Goal: Task Accomplishment & Management: Manage account settings

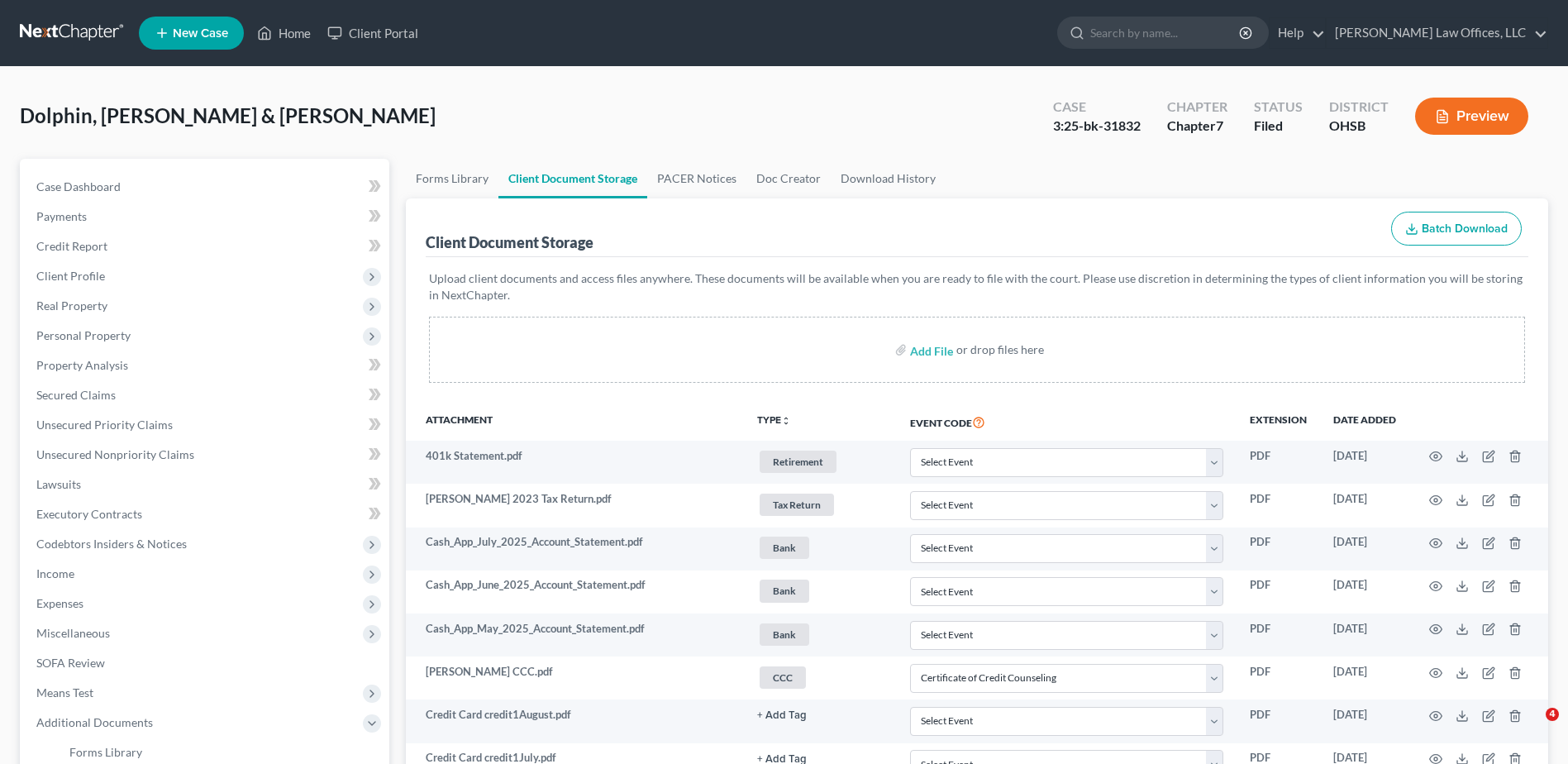
select select "7"
select select "52"
select select "7"
click at [94, 398] on span "Secured Claims" at bounding box center [76, 395] width 79 height 14
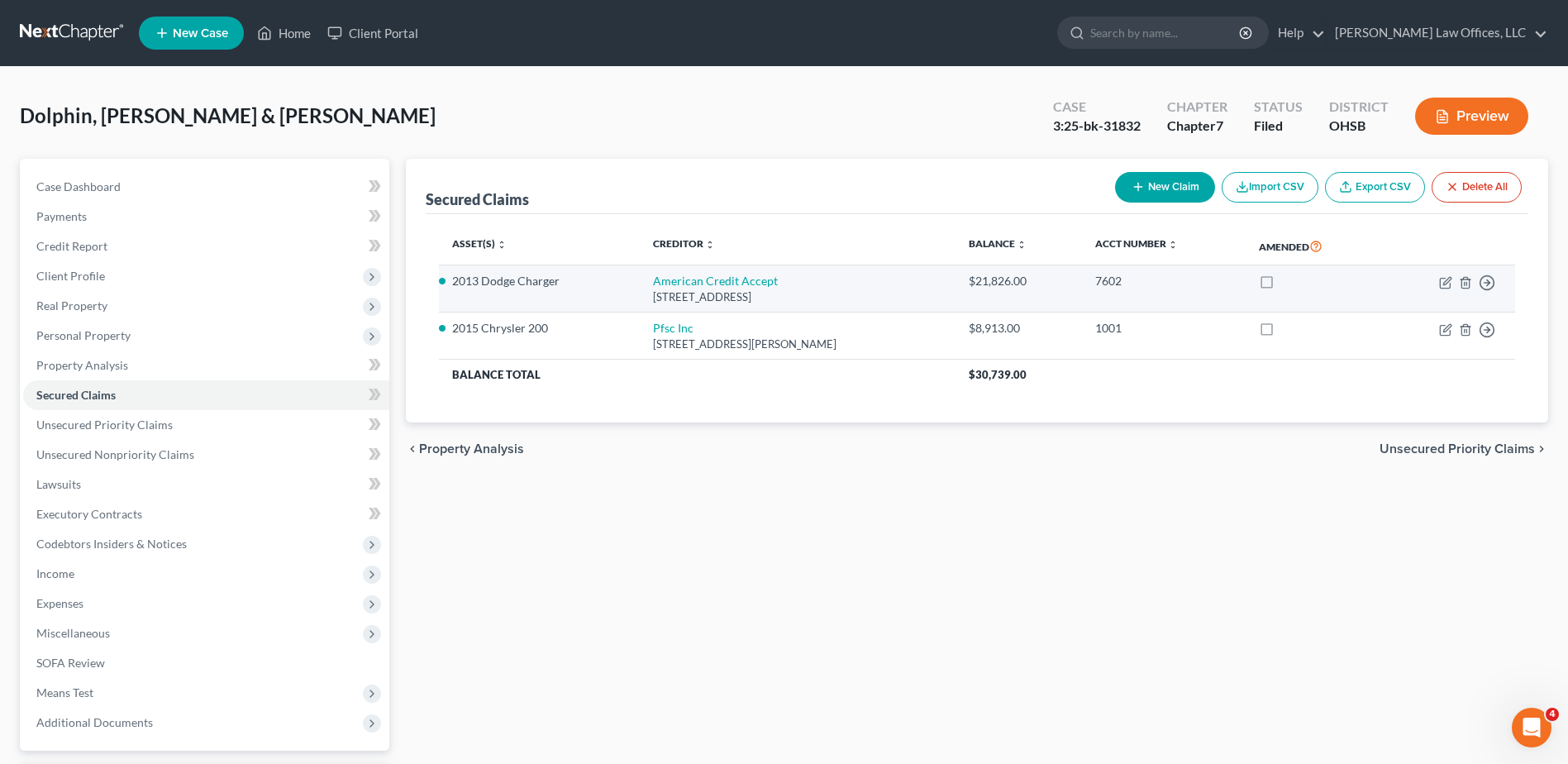
drag, startPoint x: 841, startPoint y: 297, endPoint x: 645, endPoint y: 281, distance: 196.7
click at [645, 281] on td "American Credit Accept [STREET_ADDRESS]" at bounding box center [796, 288] width 315 height 47
drag, startPoint x: 645, startPoint y: 281, endPoint x: 685, endPoint y: 296, distance: 42.7
copy td "American Credit Accept [STREET_ADDRESS]"
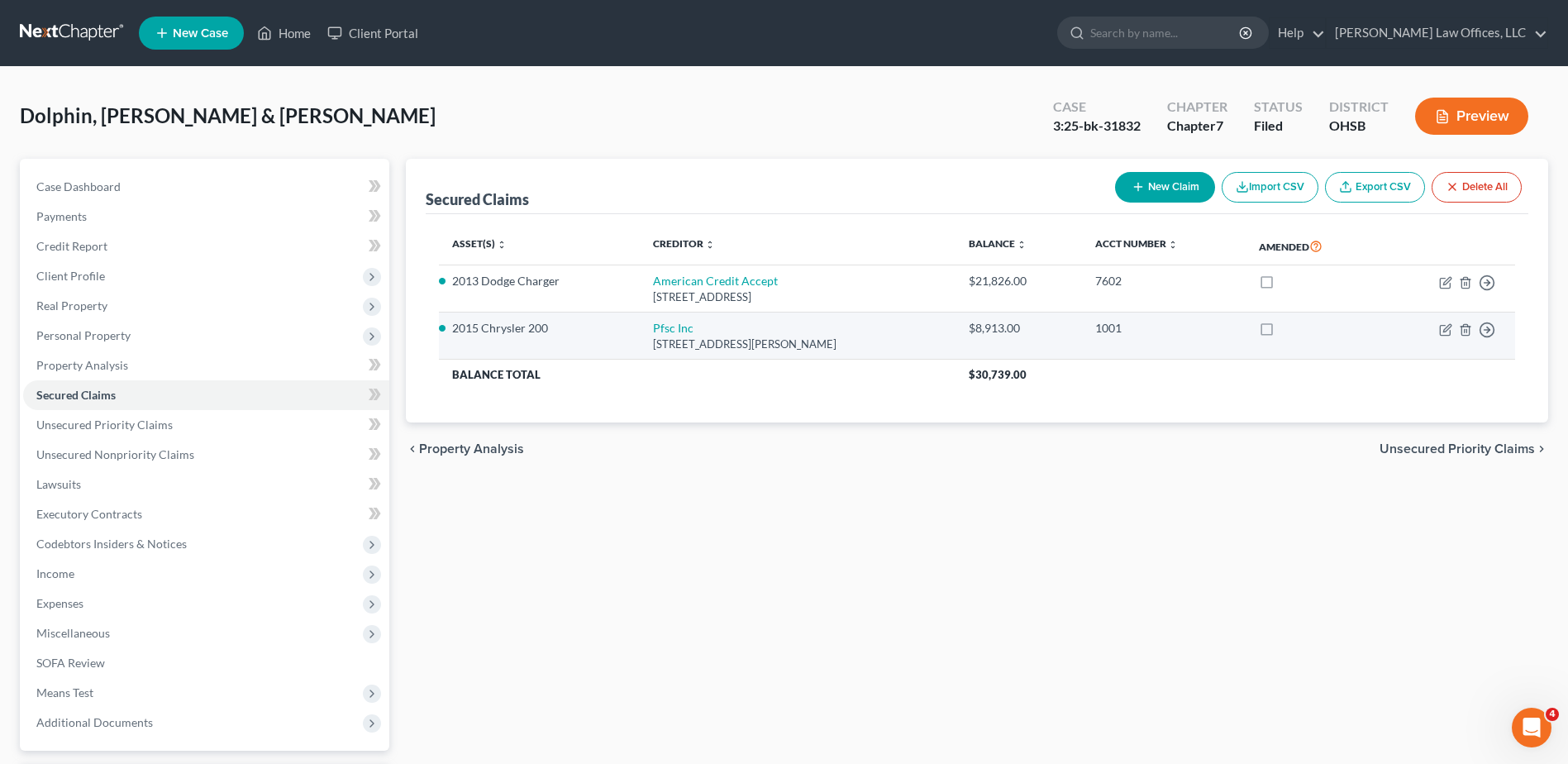
drag, startPoint x: 840, startPoint y: 345, endPoint x: 620, endPoint y: 334, distance: 220.3
click at [620, 334] on tr "2015 Chrysler 200 Pfsc Inc [STREET_ADDRESS][PERSON_NAME] $8,913.00 1001 Move to…" at bounding box center [977, 335] width 1076 height 47
drag, startPoint x: 620, startPoint y: 334, endPoint x: 682, endPoint y: 338, distance: 62.1
copy tr "Pfsc Inc [STREET_ADDRESS][PERSON_NAME]"
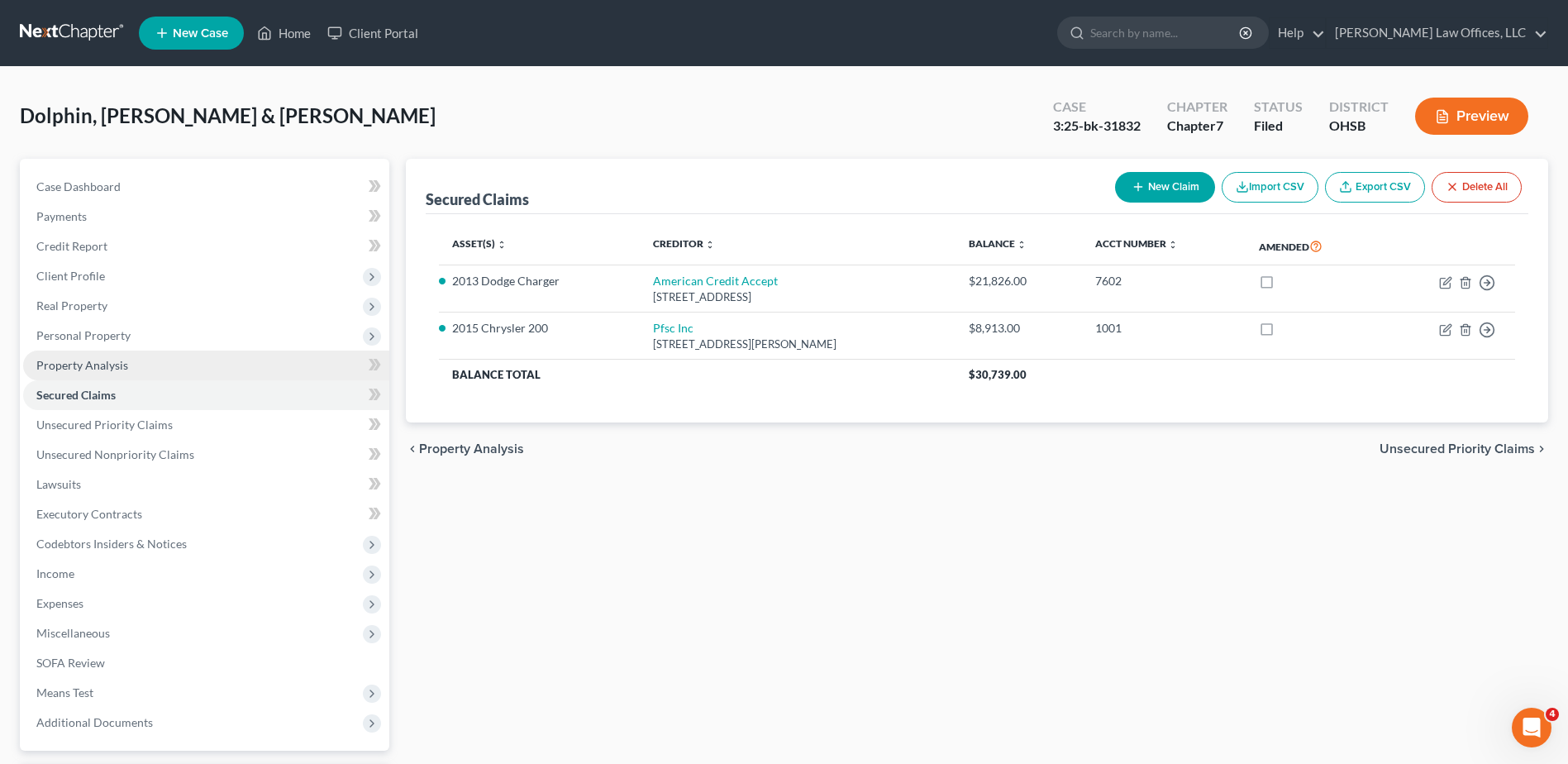
scroll to position [145, 0]
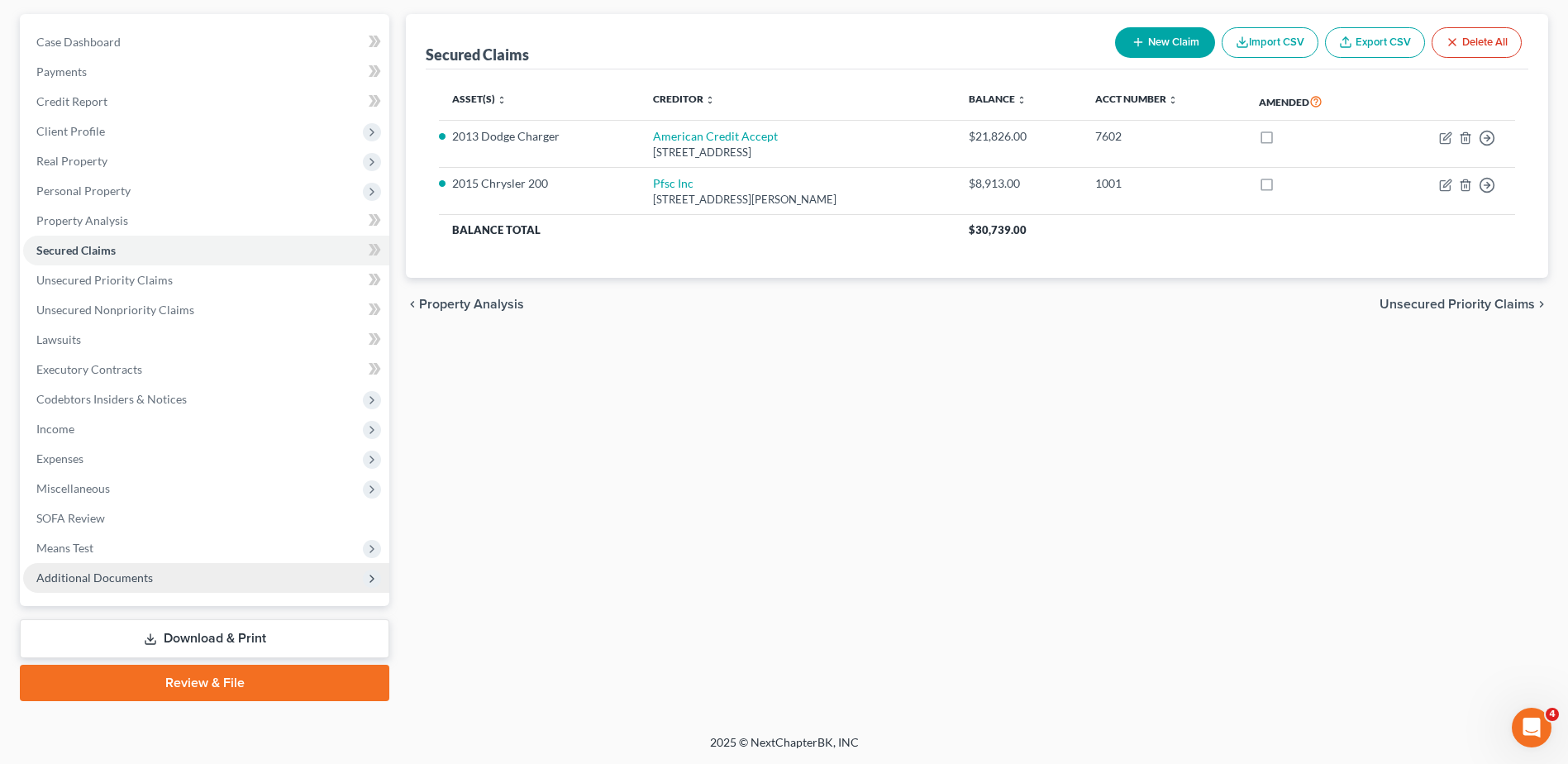
click at [102, 579] on span "Additional Documents" at bounding box center [95, 577] width 117 height 14
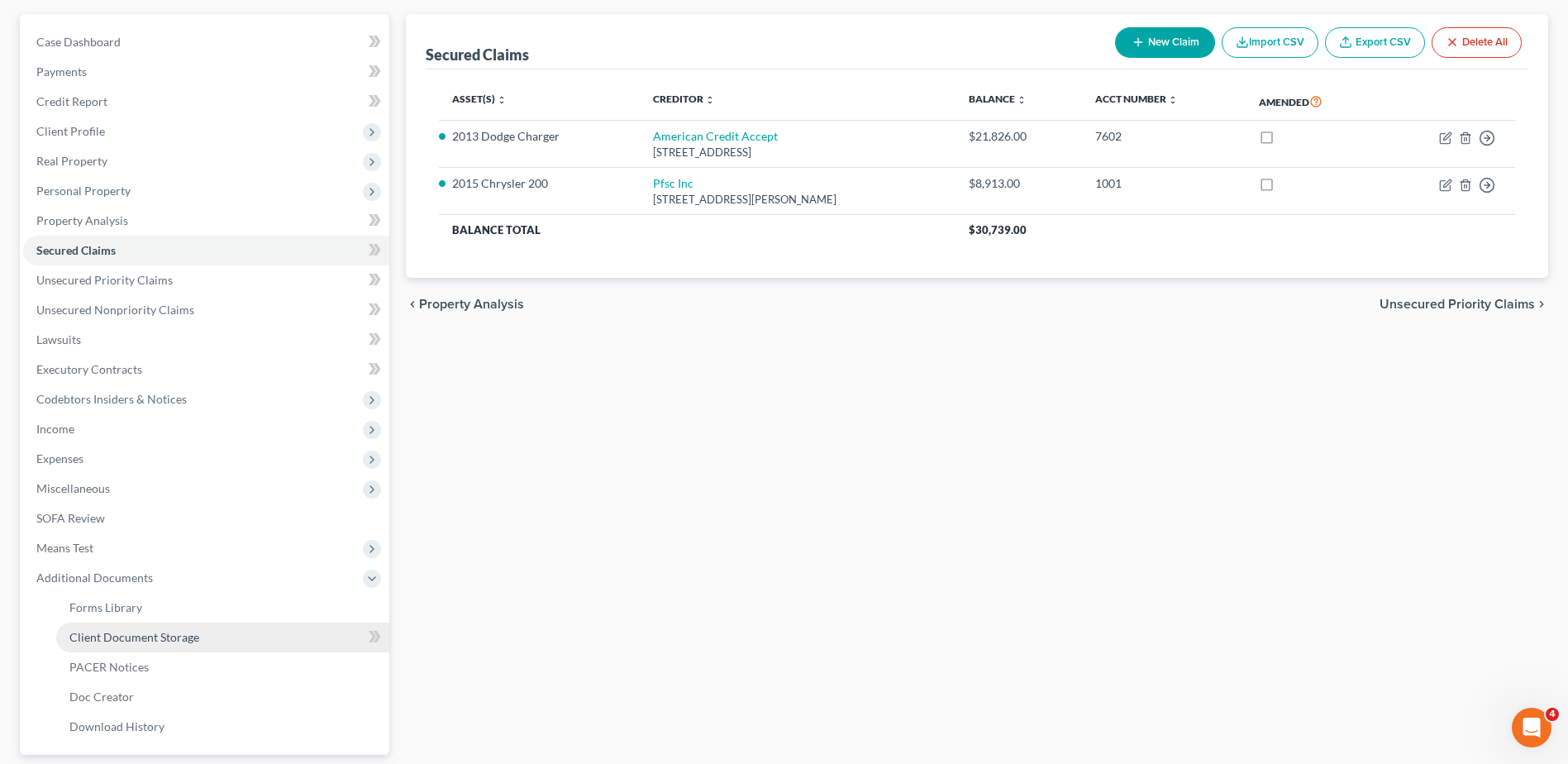
click at [129, 630] on span "Client Document Storage" at bounding box center [134, 637] width 130 height 14
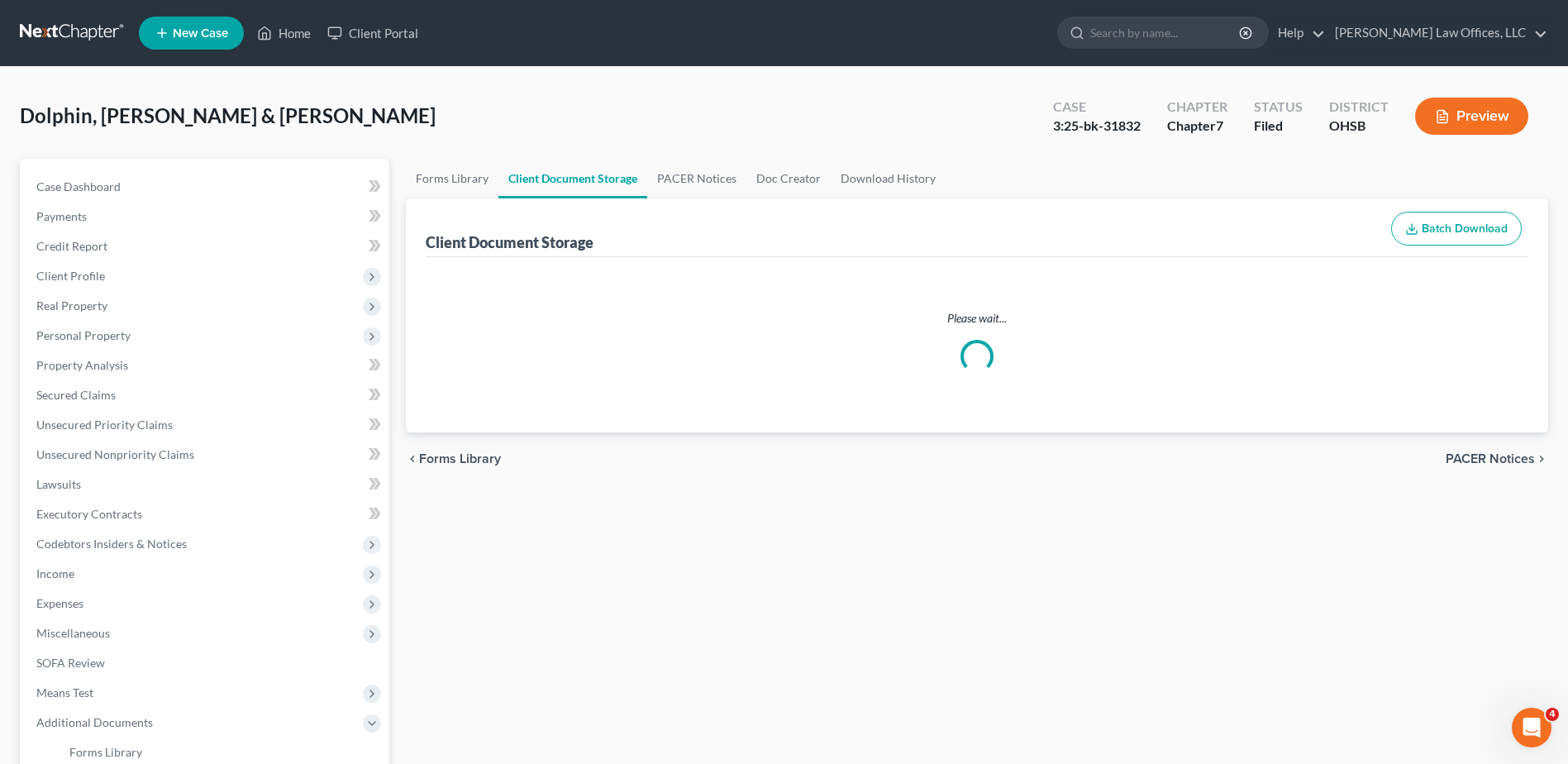
select select "7"
select select "52"
select select "7"
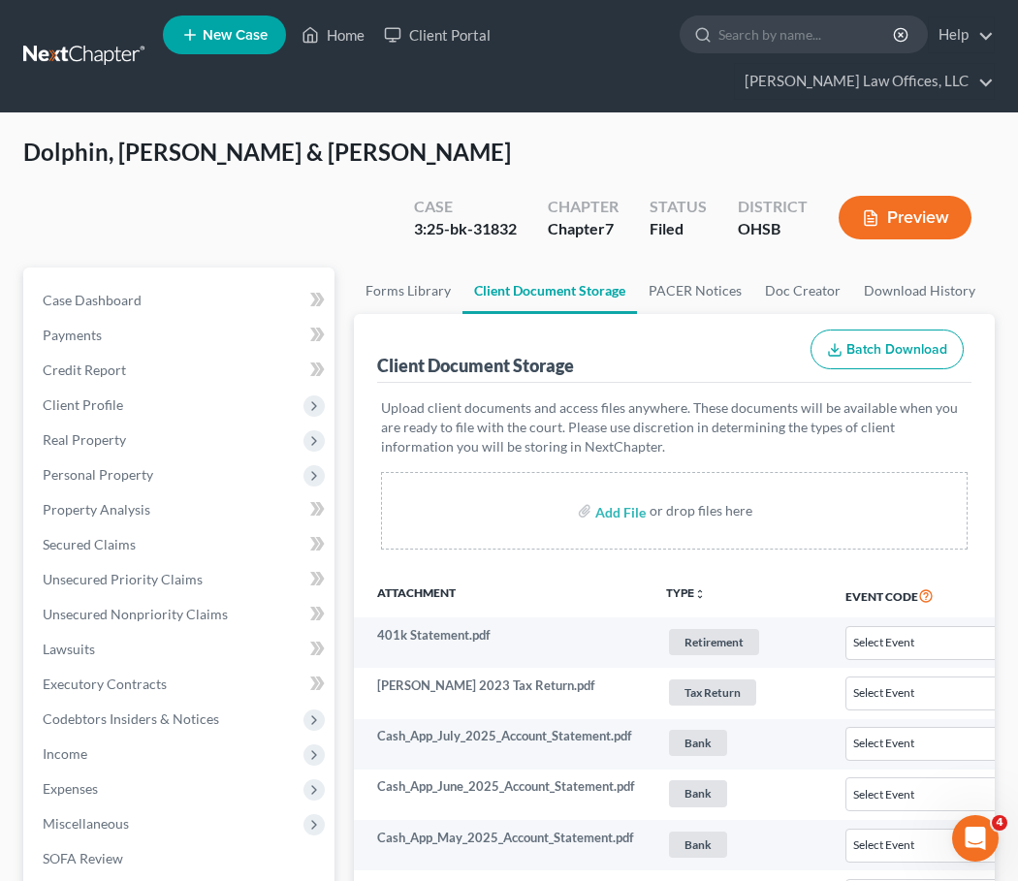
scroll to position [1647, 0]
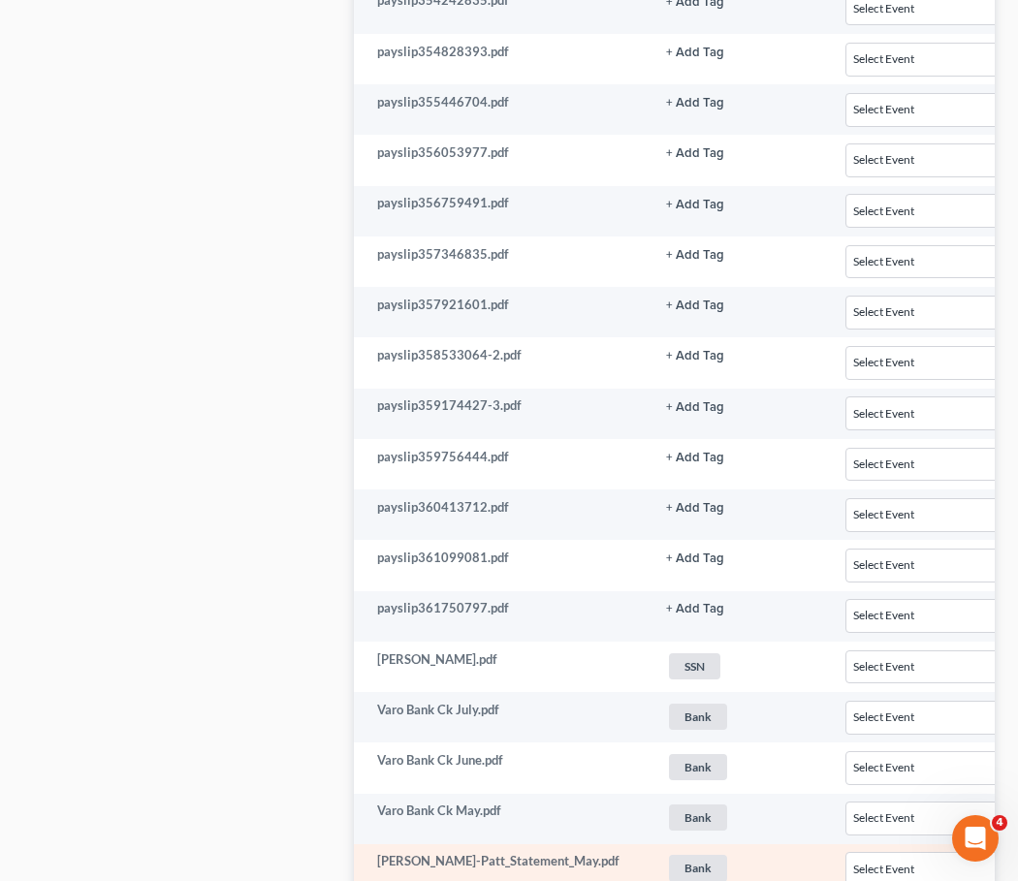
select select "7"
select select "52"
select select "7"
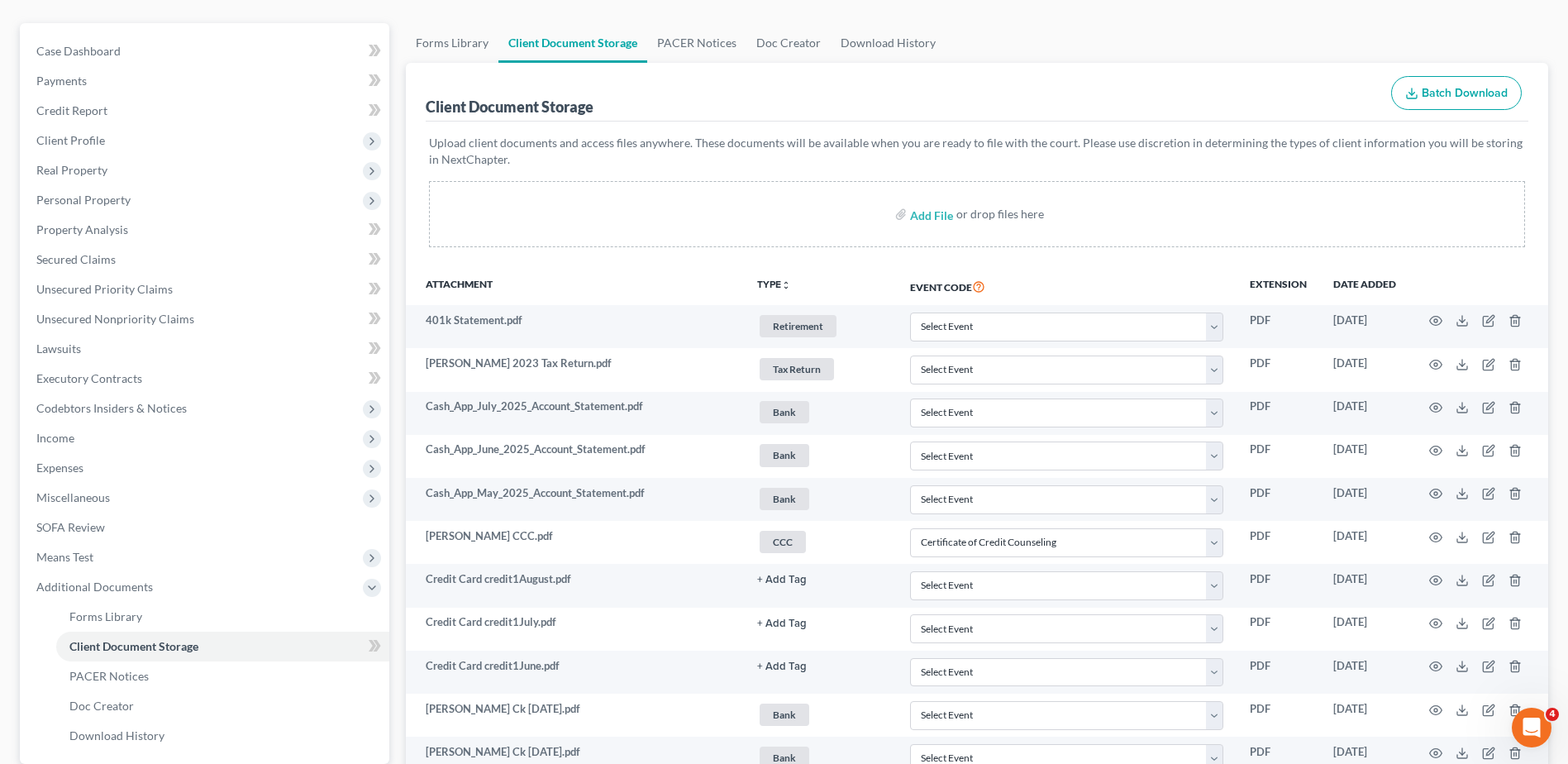
scroll to position [0, 0]
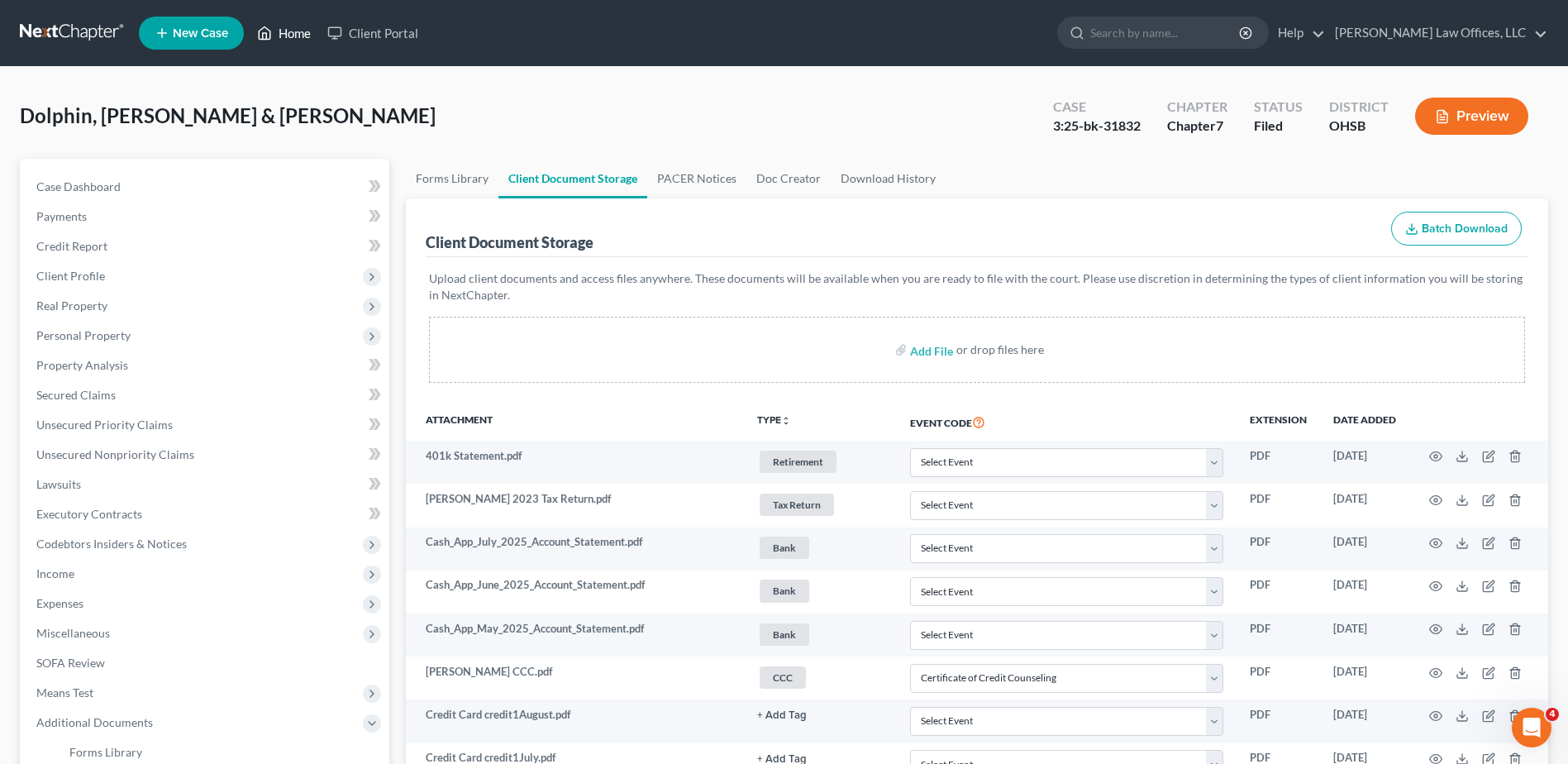
click at [301, 30] on link "Home" at bounding box center [284, 32] width 70 height 30
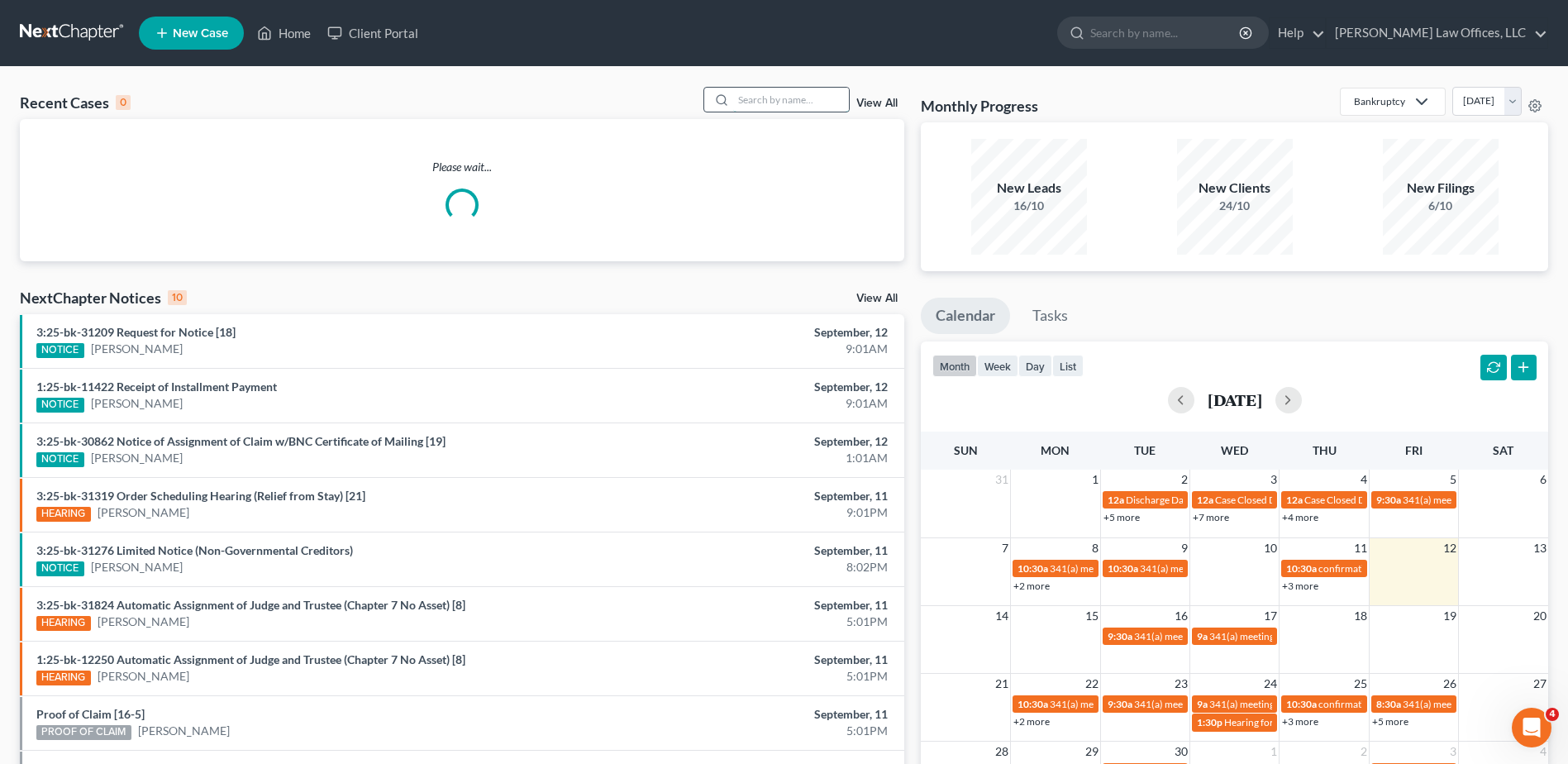
click at [765, 104] on input "search" at bounding box center [791, 100] width 116 height 24
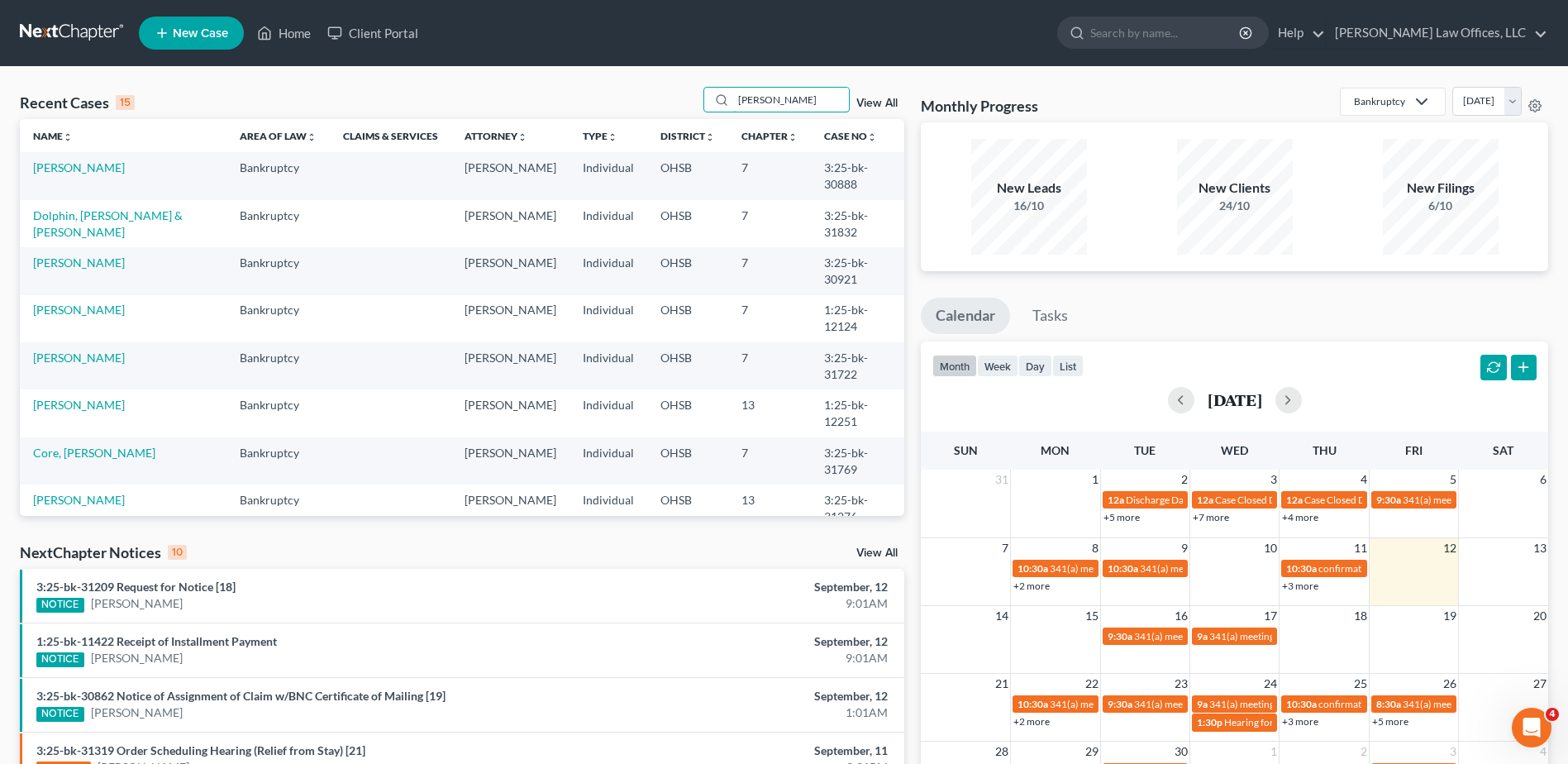
type input "[PERSON_NAME]"
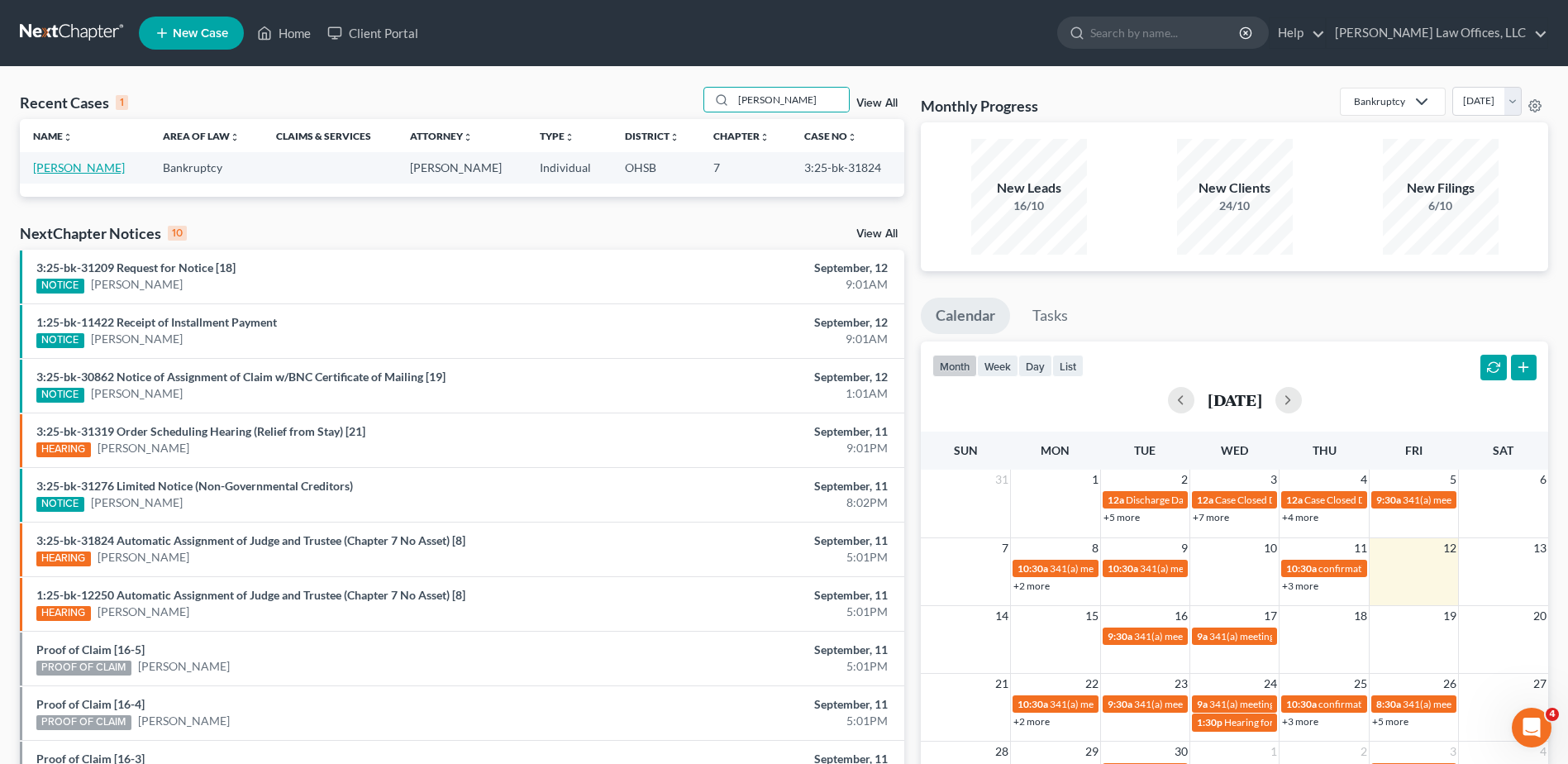
click at [48, 166] on link "[PERSON_NAME]" at bounding box center [79, 167] width 92 height 14
select select "0"
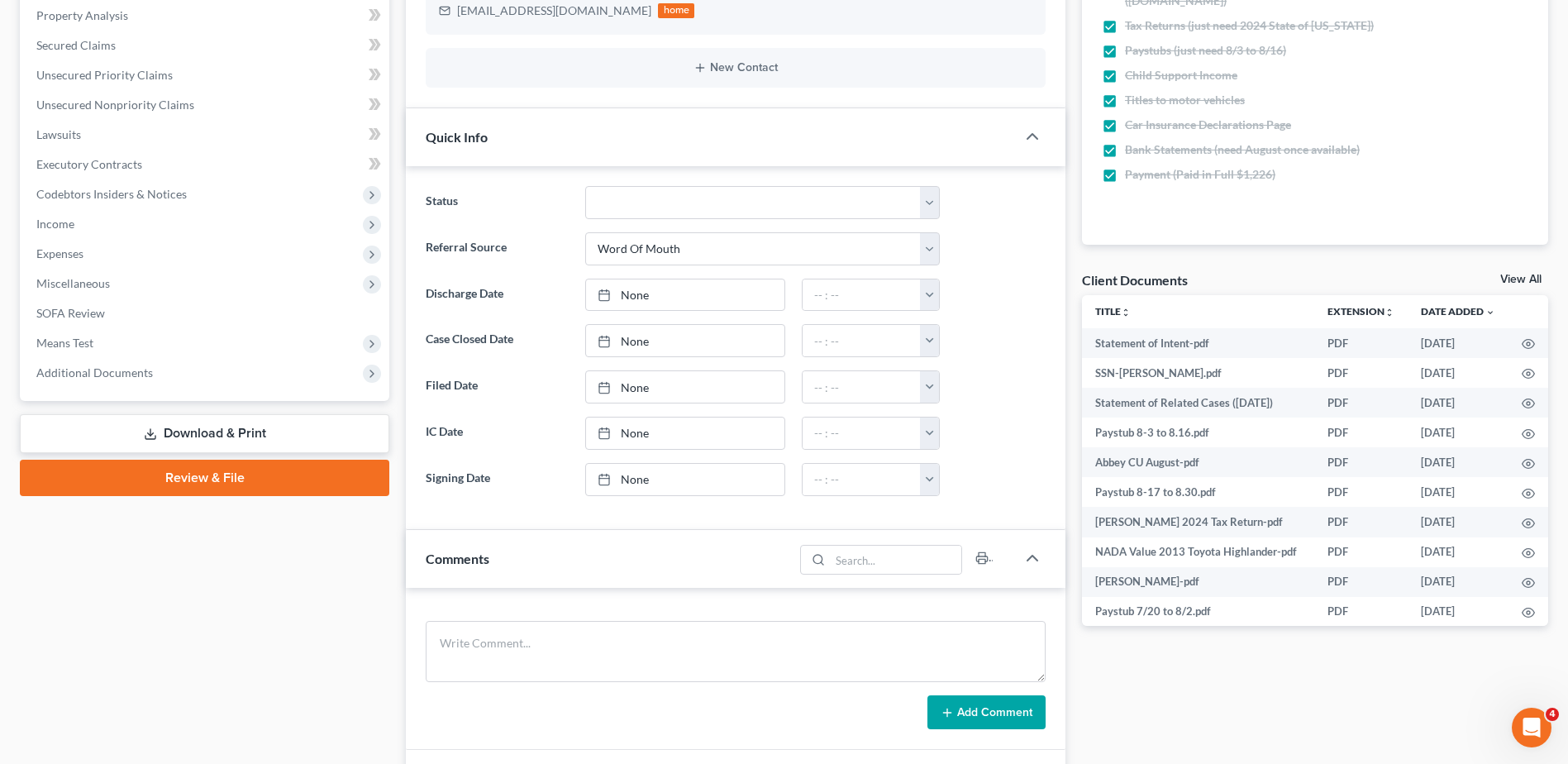
scroll to position [414, 0]
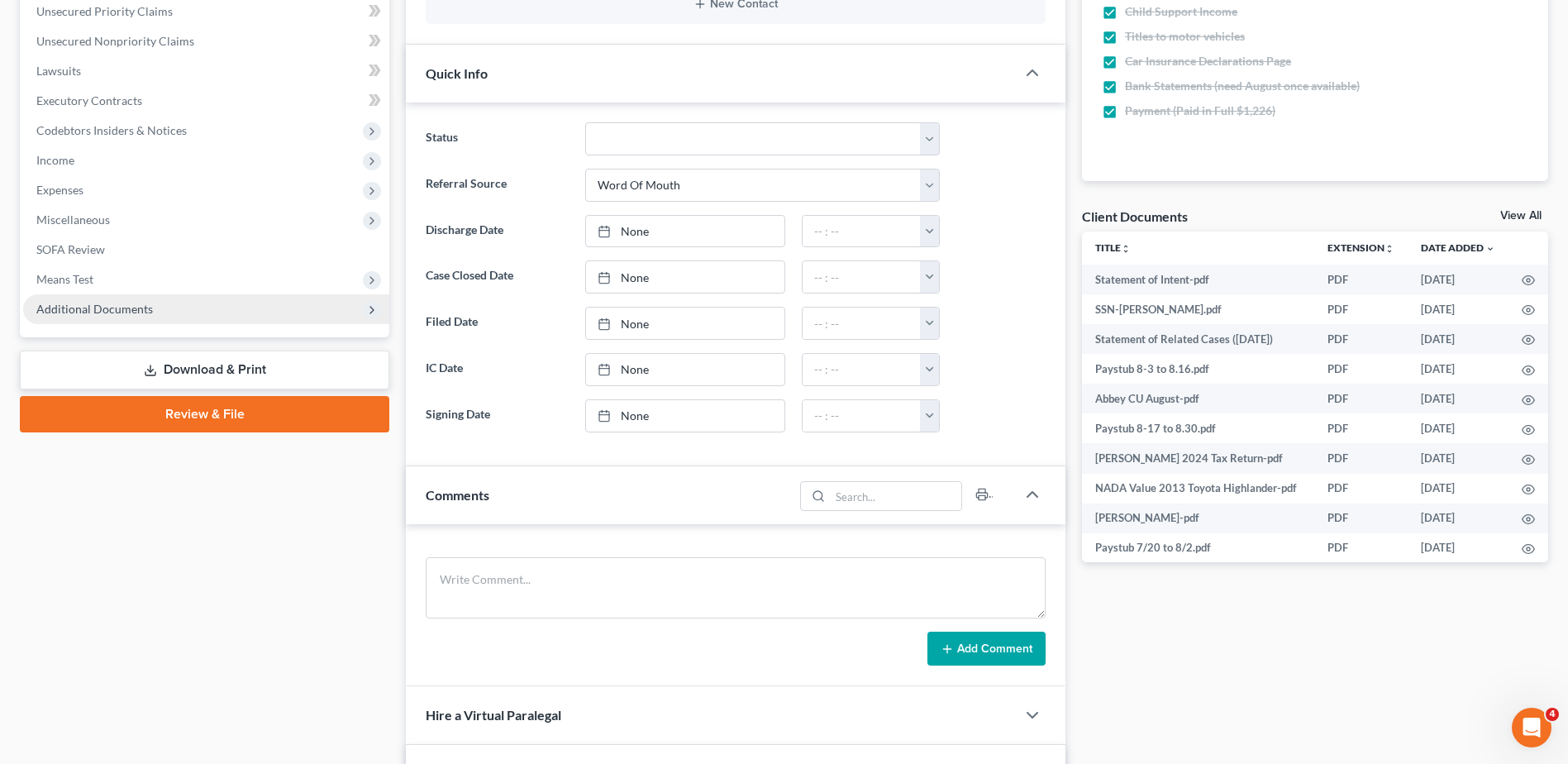
click at [80, 312] on span "Additional Documents" at bounding box center [95, 309] width 117 height 14
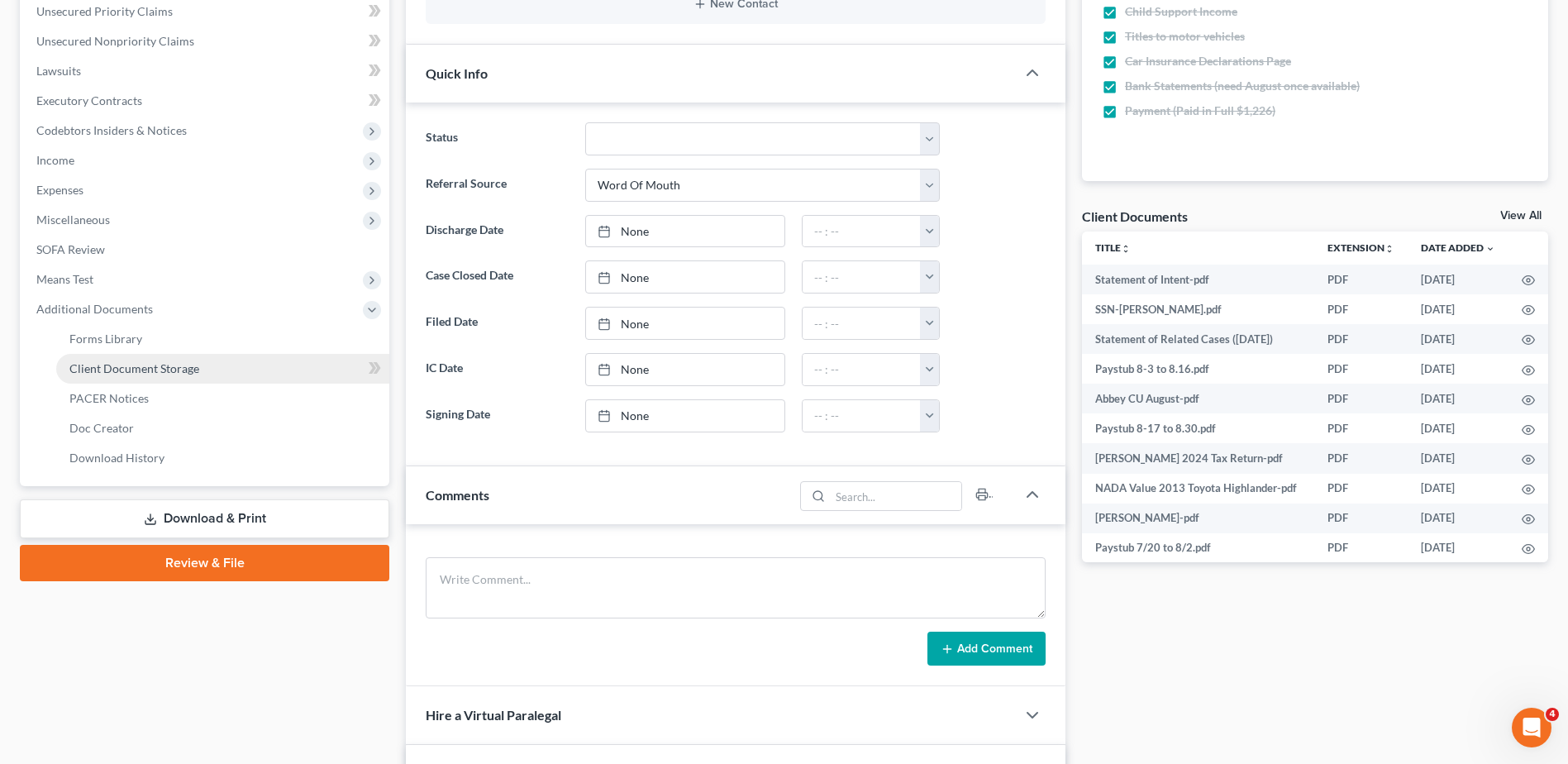
click at [98, 363] on span "Client Document Storage" at bounding box center [134, 368] width 130 height 14
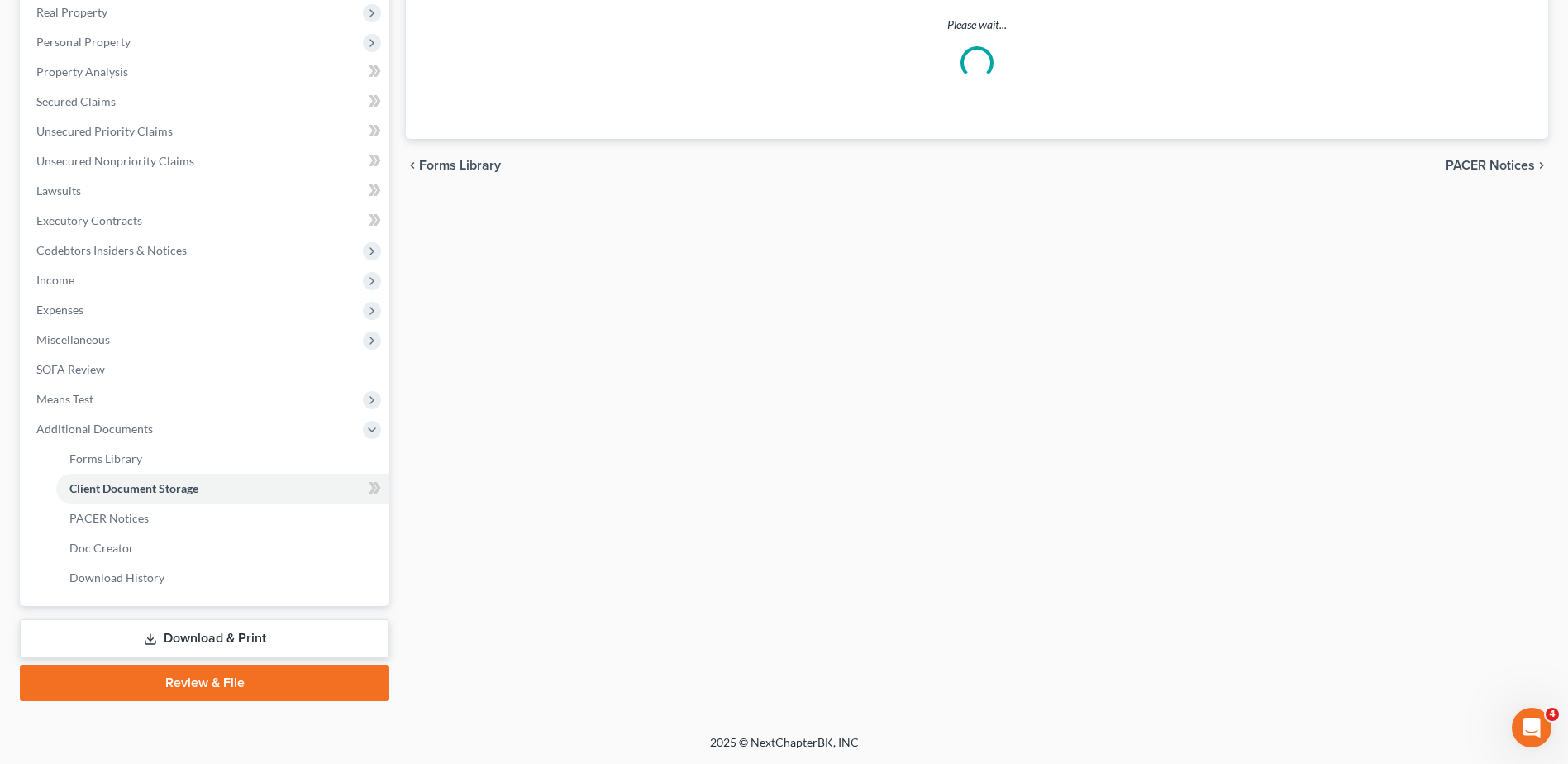
select select "7"
select select "52"
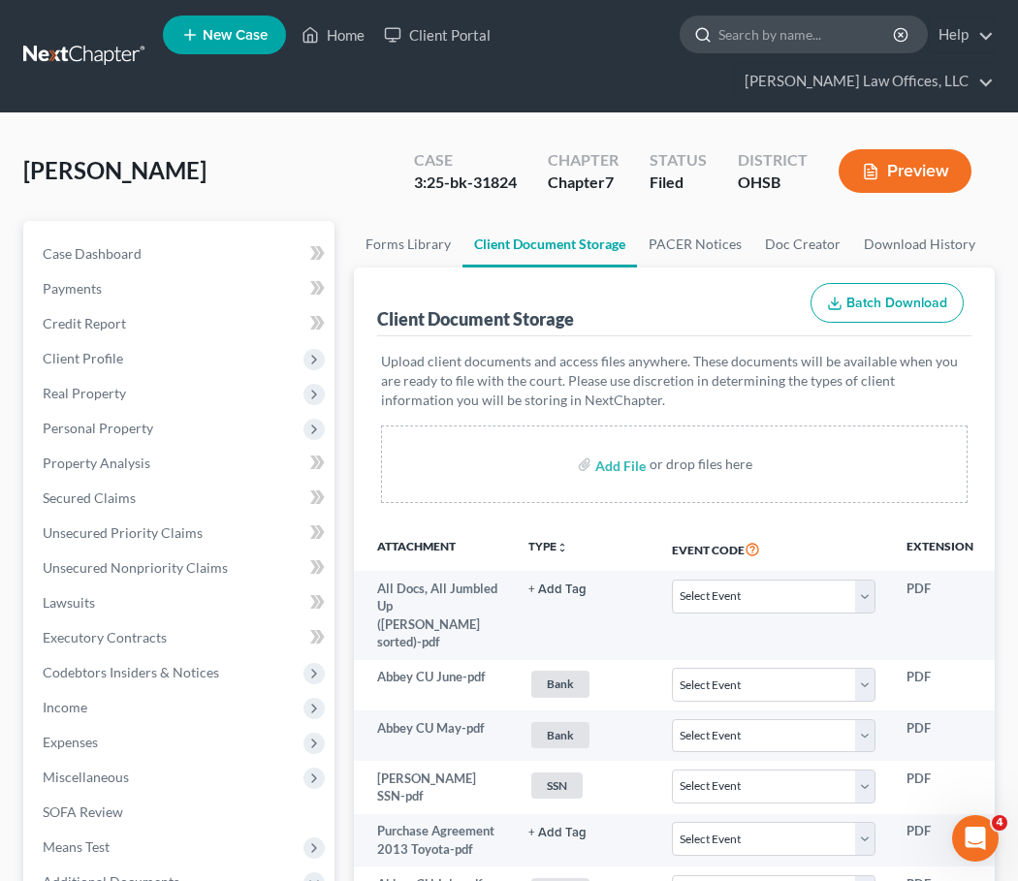
select select "7"
select select "52"
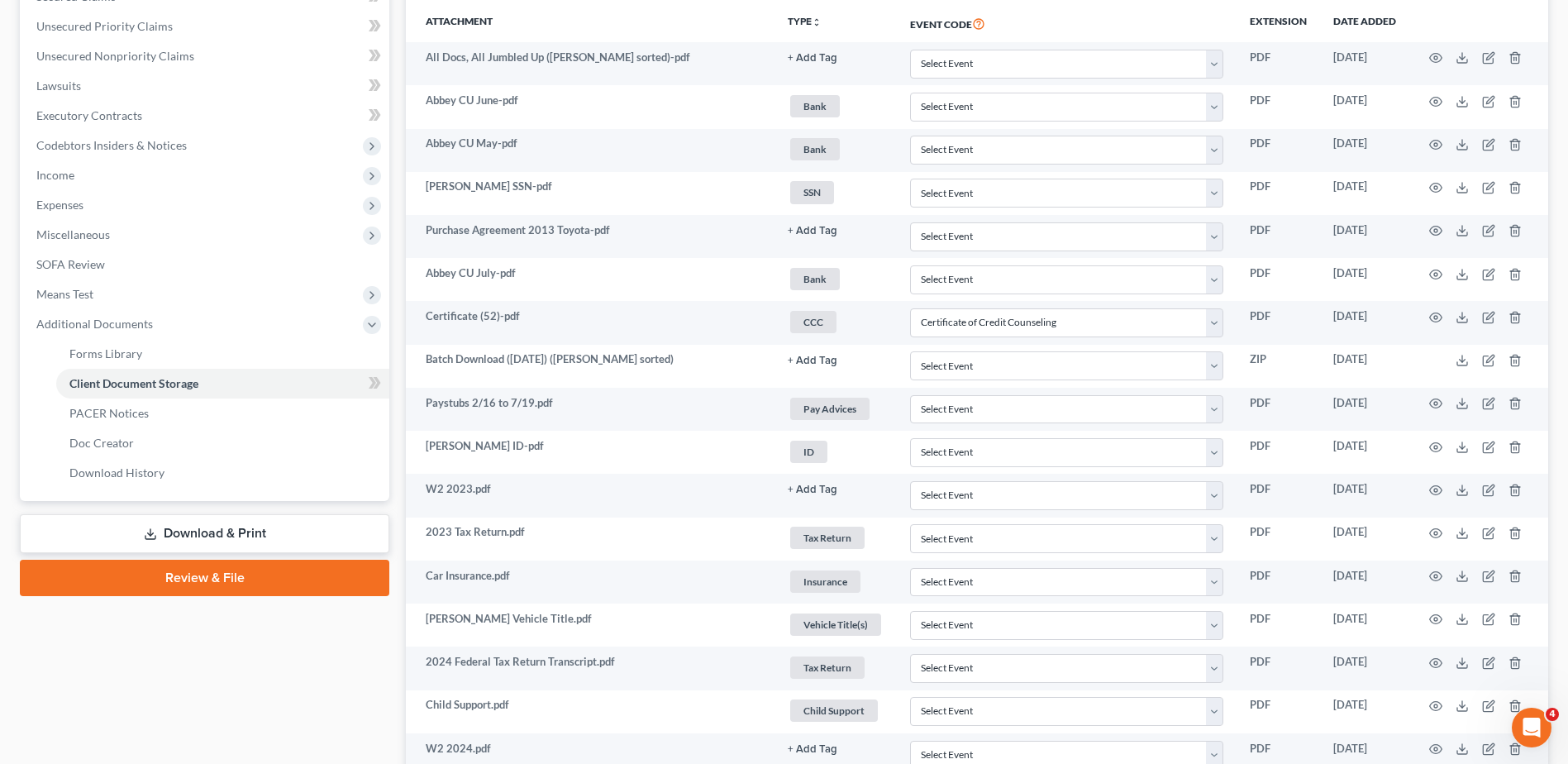
scroll to position [1015, 0]
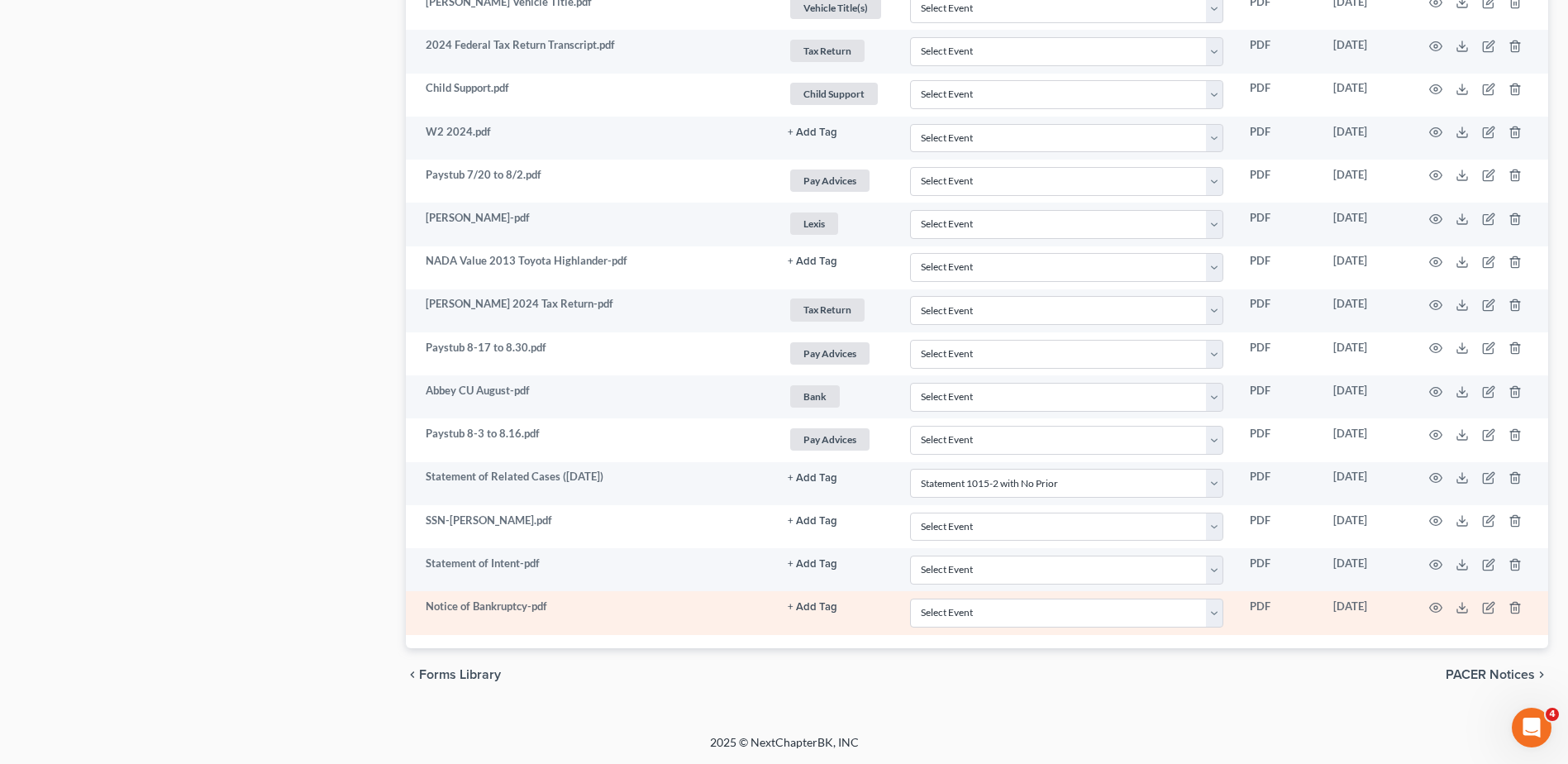
click at [800, 606] on button "+ Add Tag" at bounding box center [813, 607] width 49 height 11
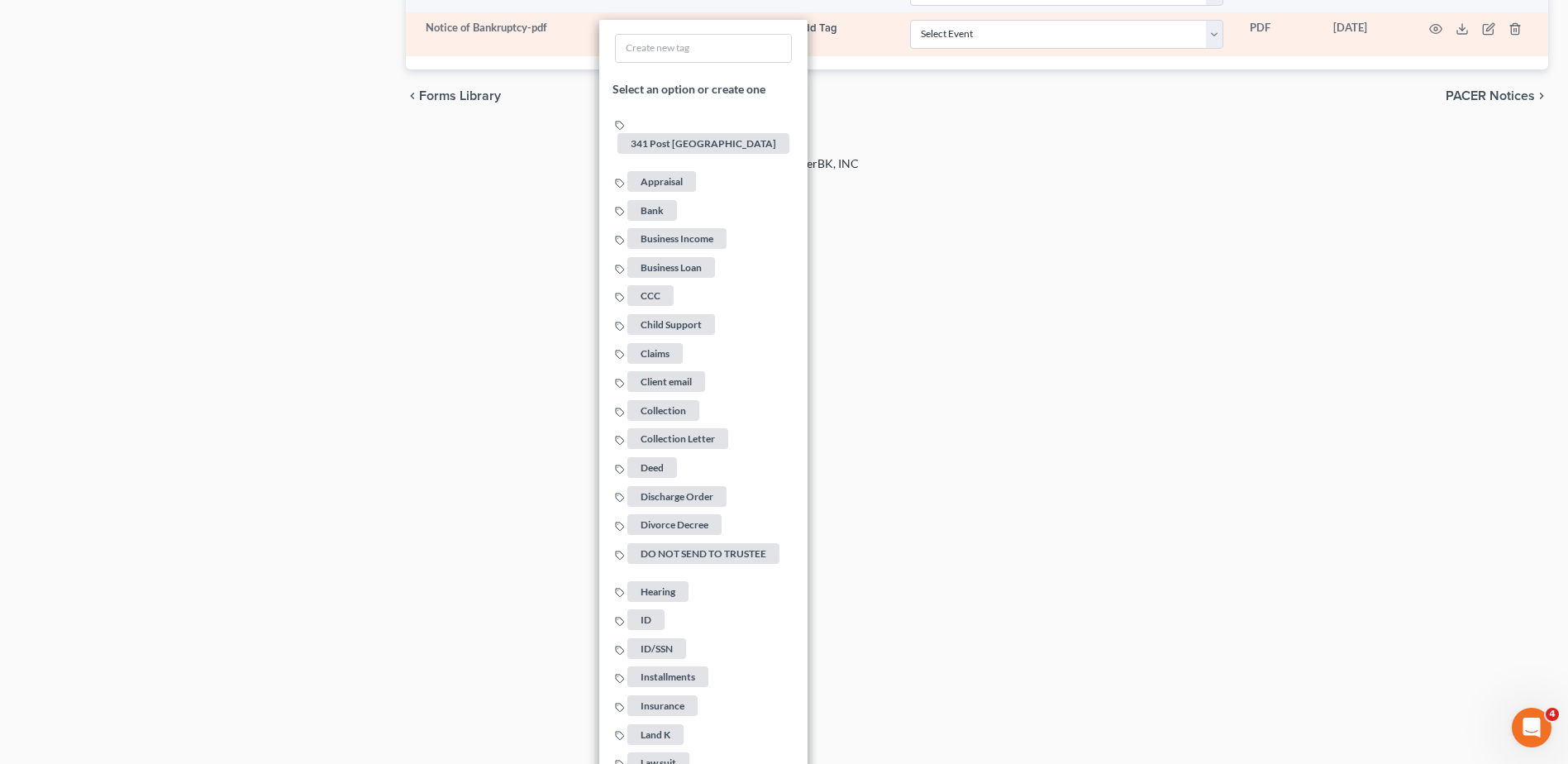
scroll to position [2290, 0]
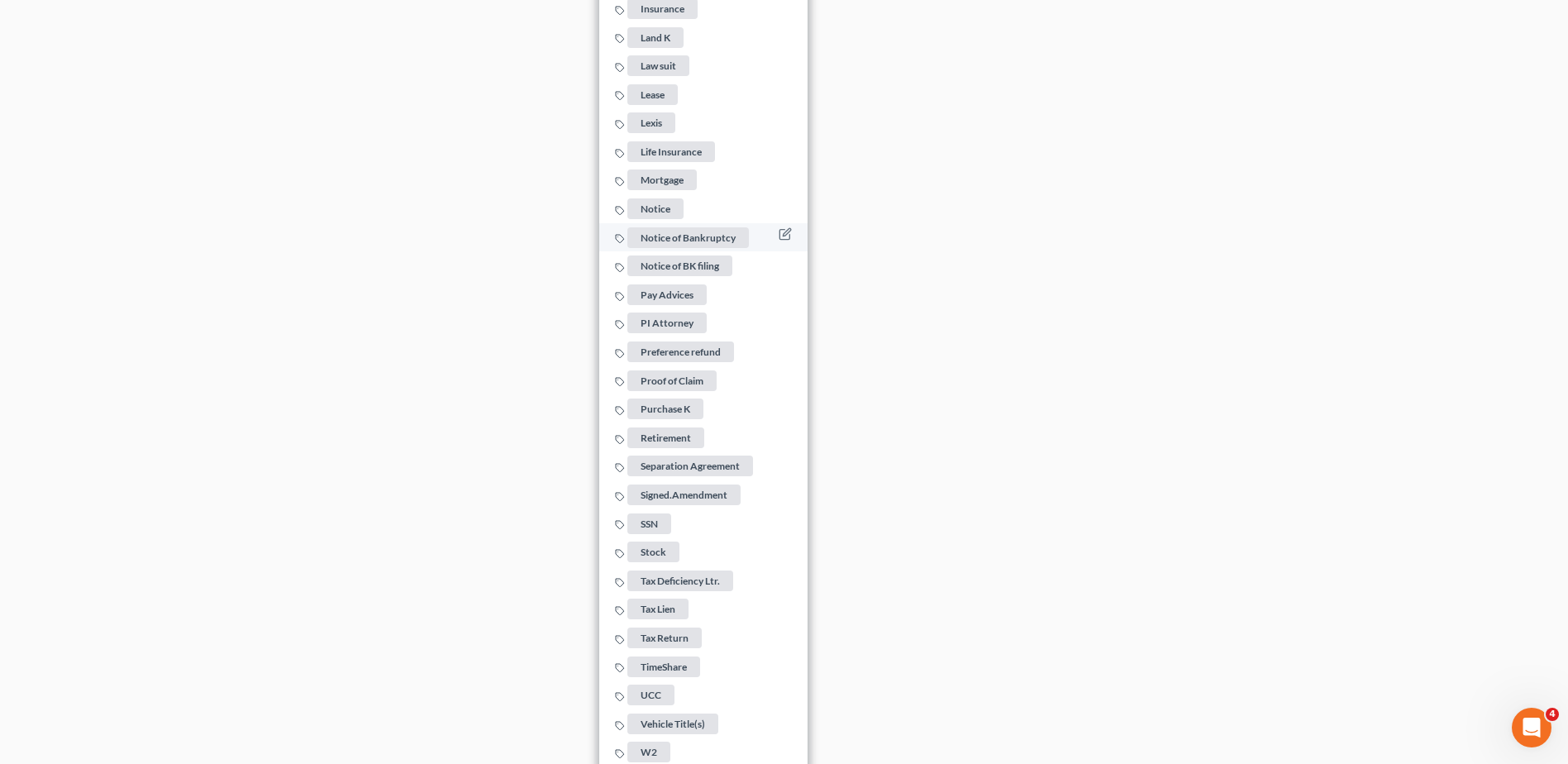
click at [665, 233] on span "Notice of Bankruptcy" at bounding box center [688, 238] width 121 height 20
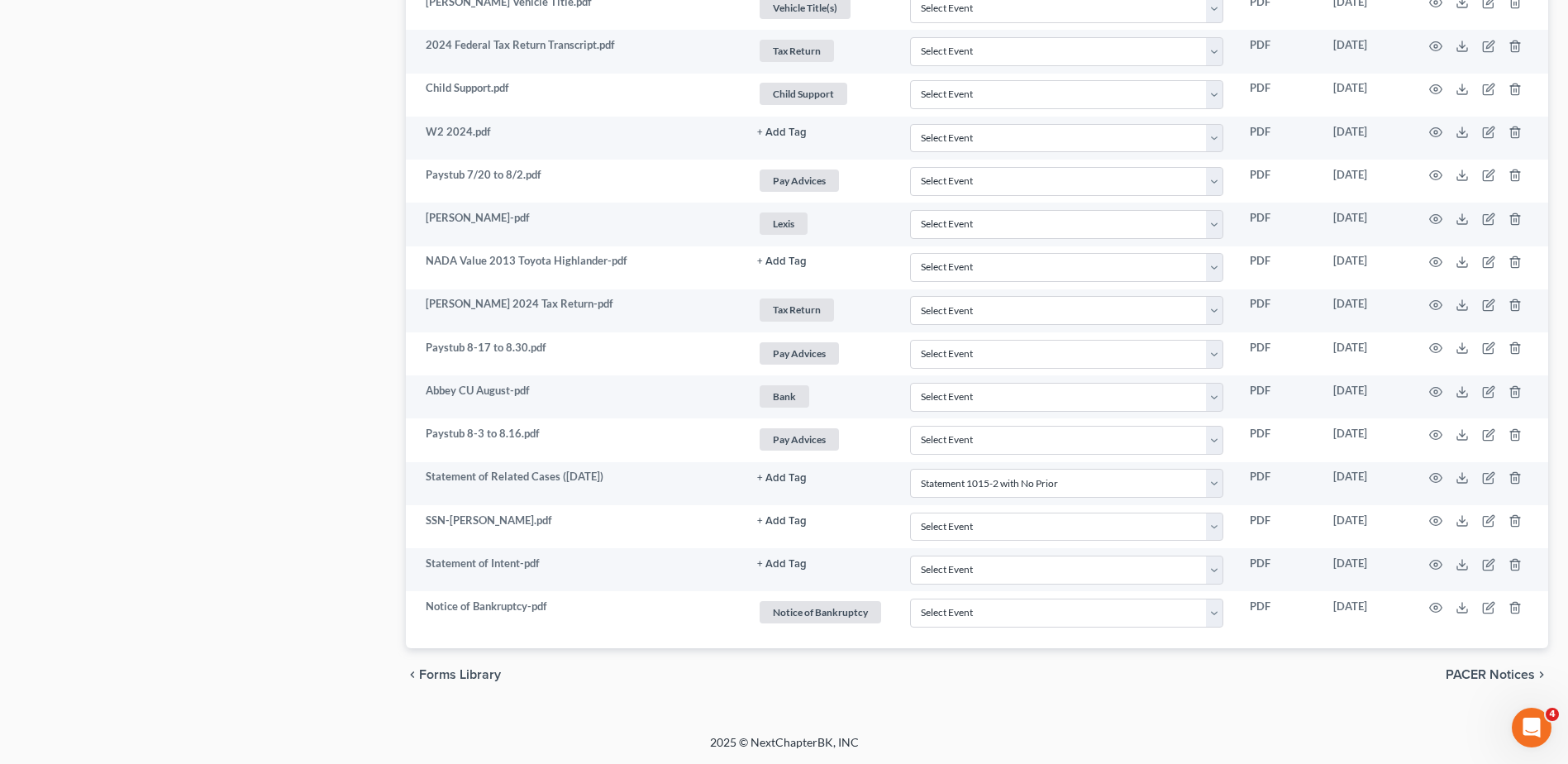
scroll to position [1015, 0]
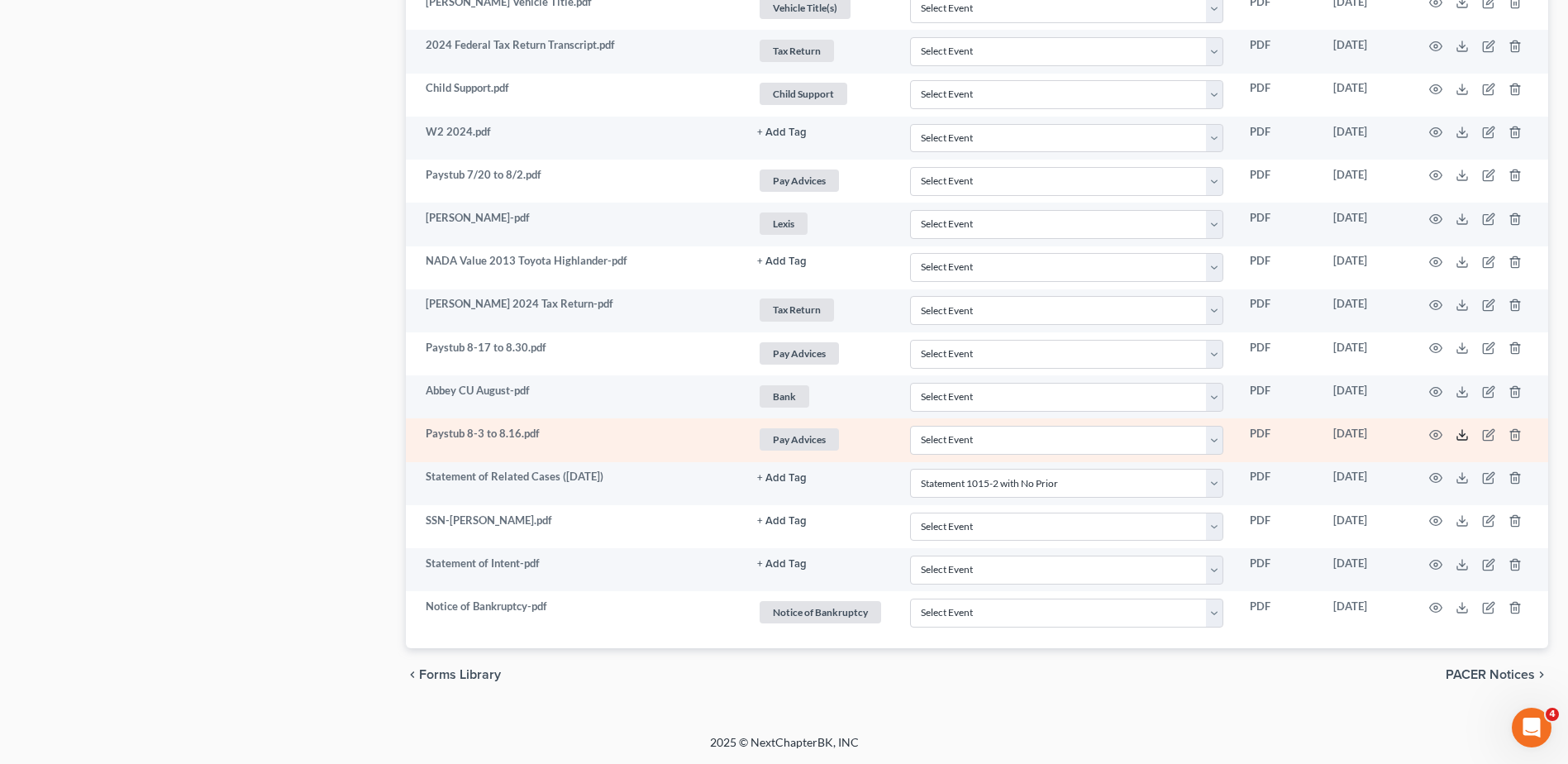
click at [1461, 433] on icon at bounding box center [1462, 435] width 14 height 14
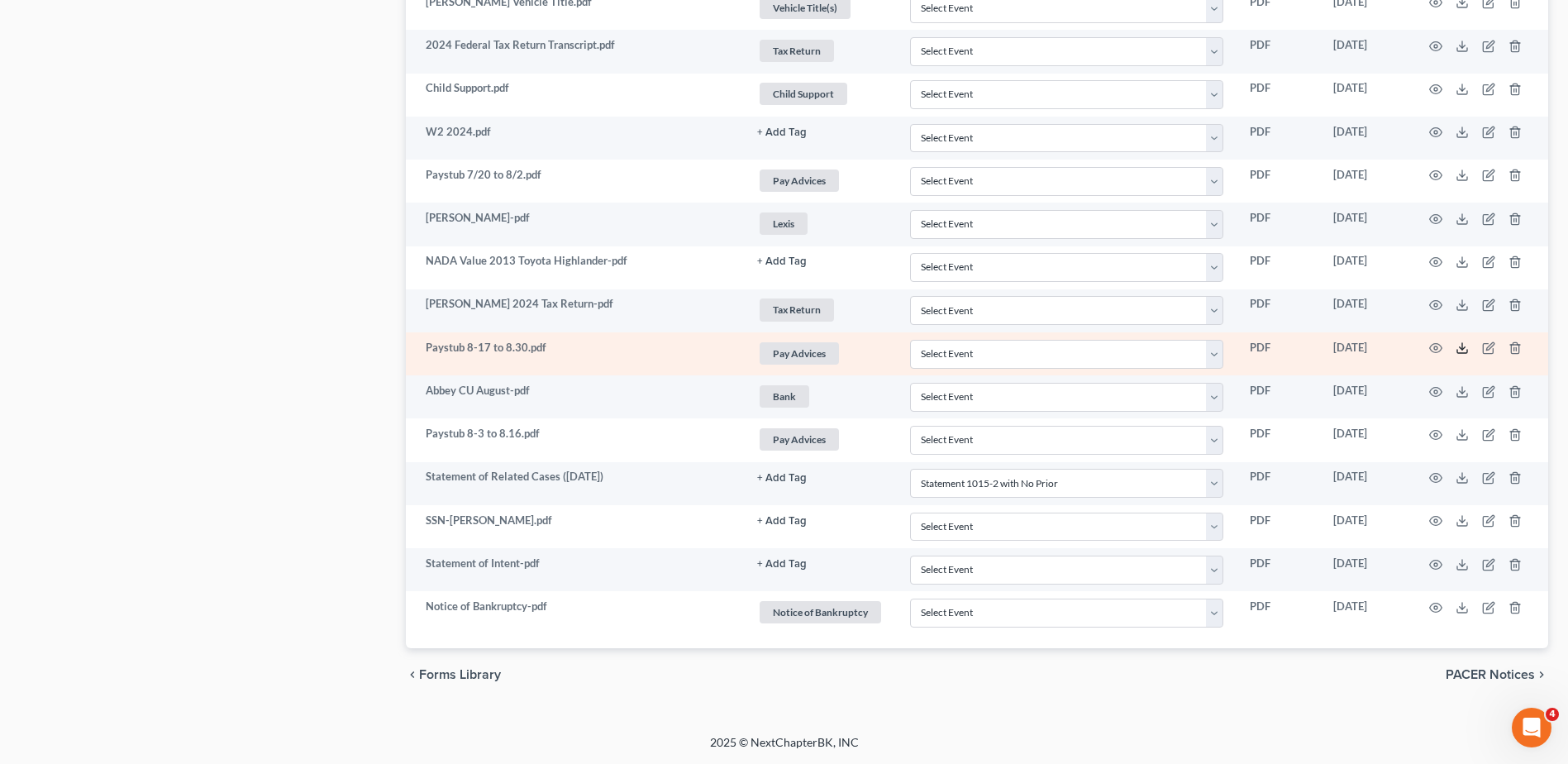
click at [1459, 348] on icon at bounding box center [1462, 348] width 14 height 14
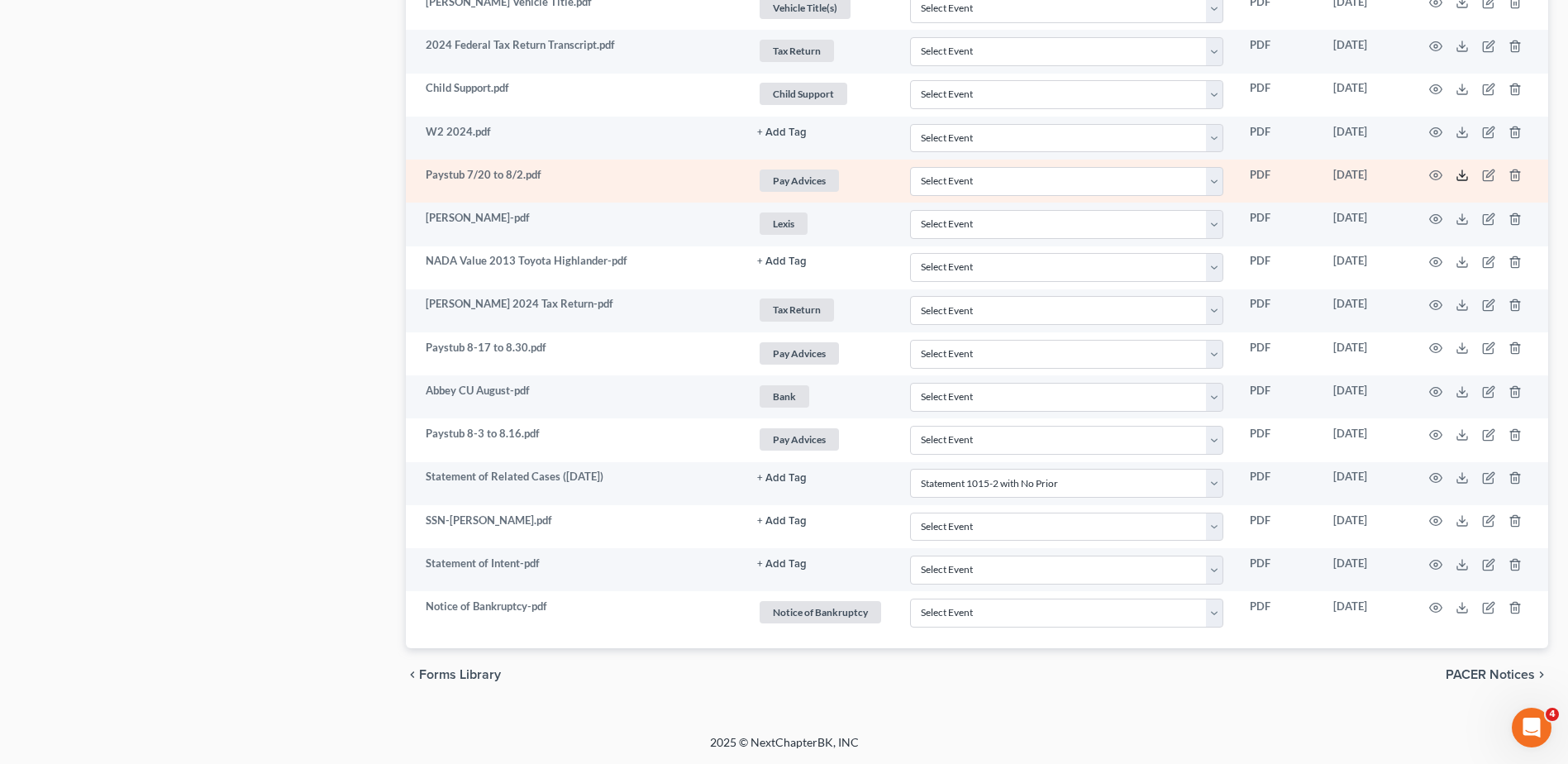
click at [1461, 175] on icon at bounding box center [1462, 176] width 14 height 14
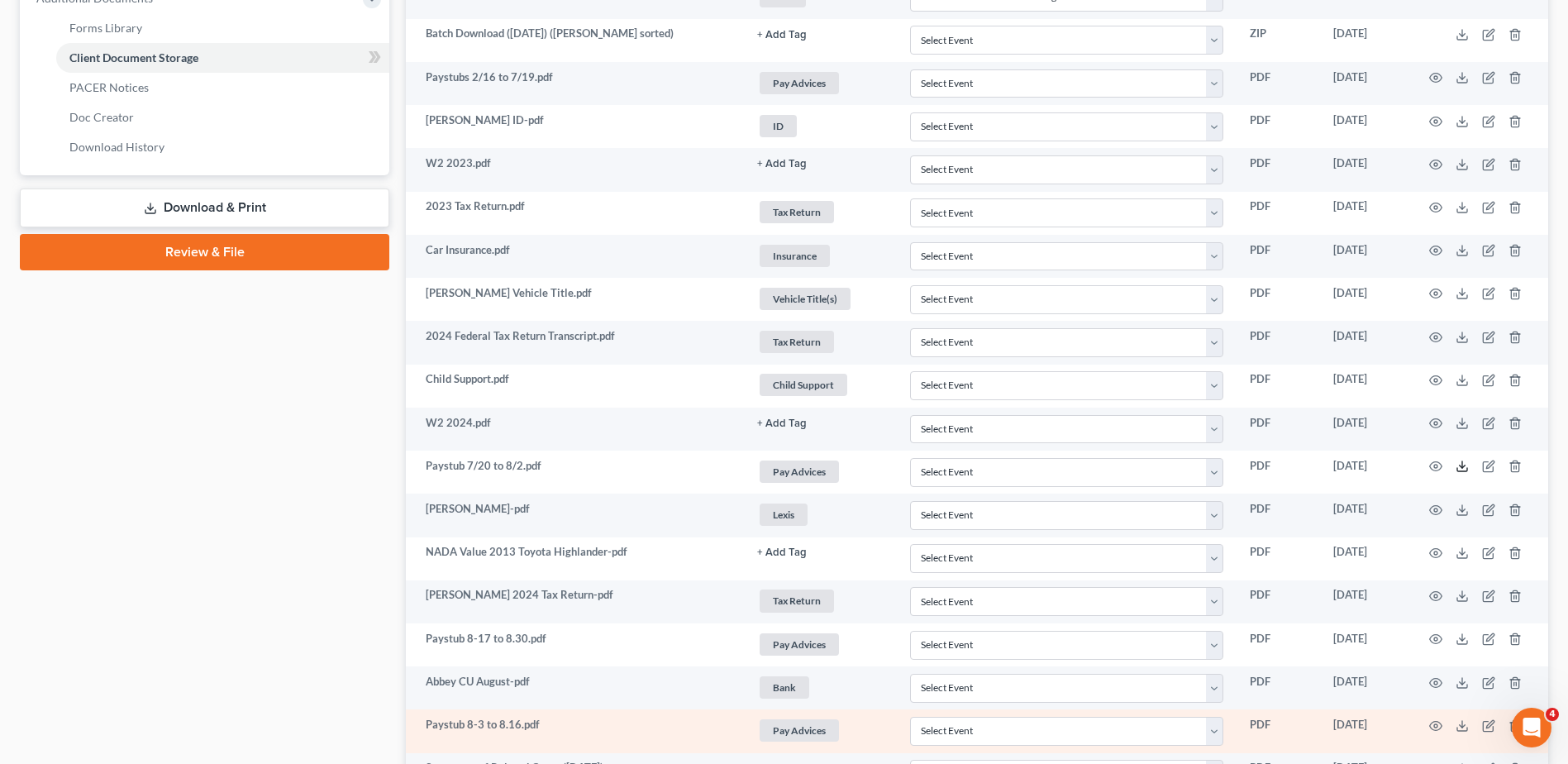
scroll to position [685, 0]
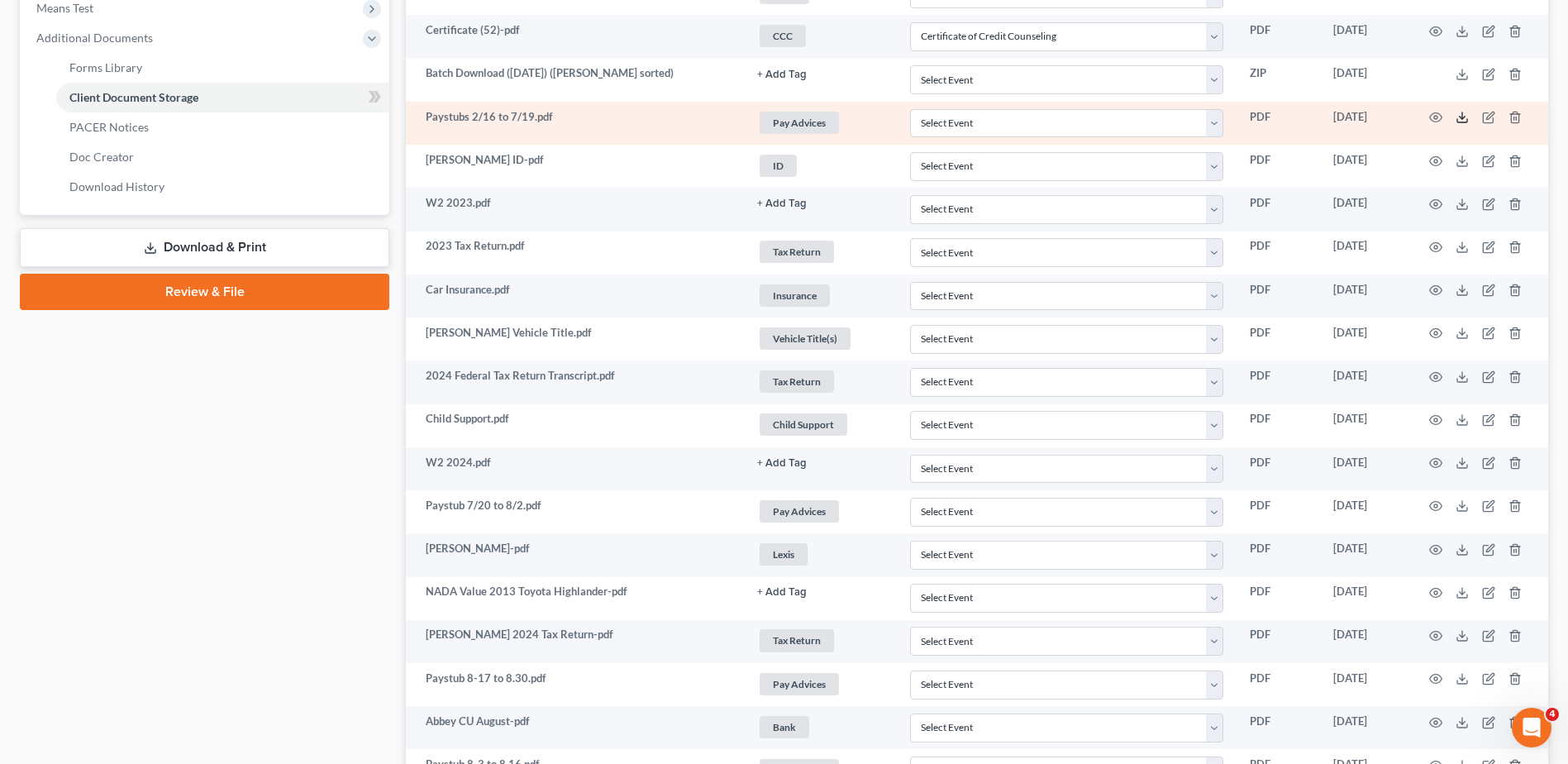
click at [1461, 119] on polyline at bounding box center [1462, 118] width 6 height 3
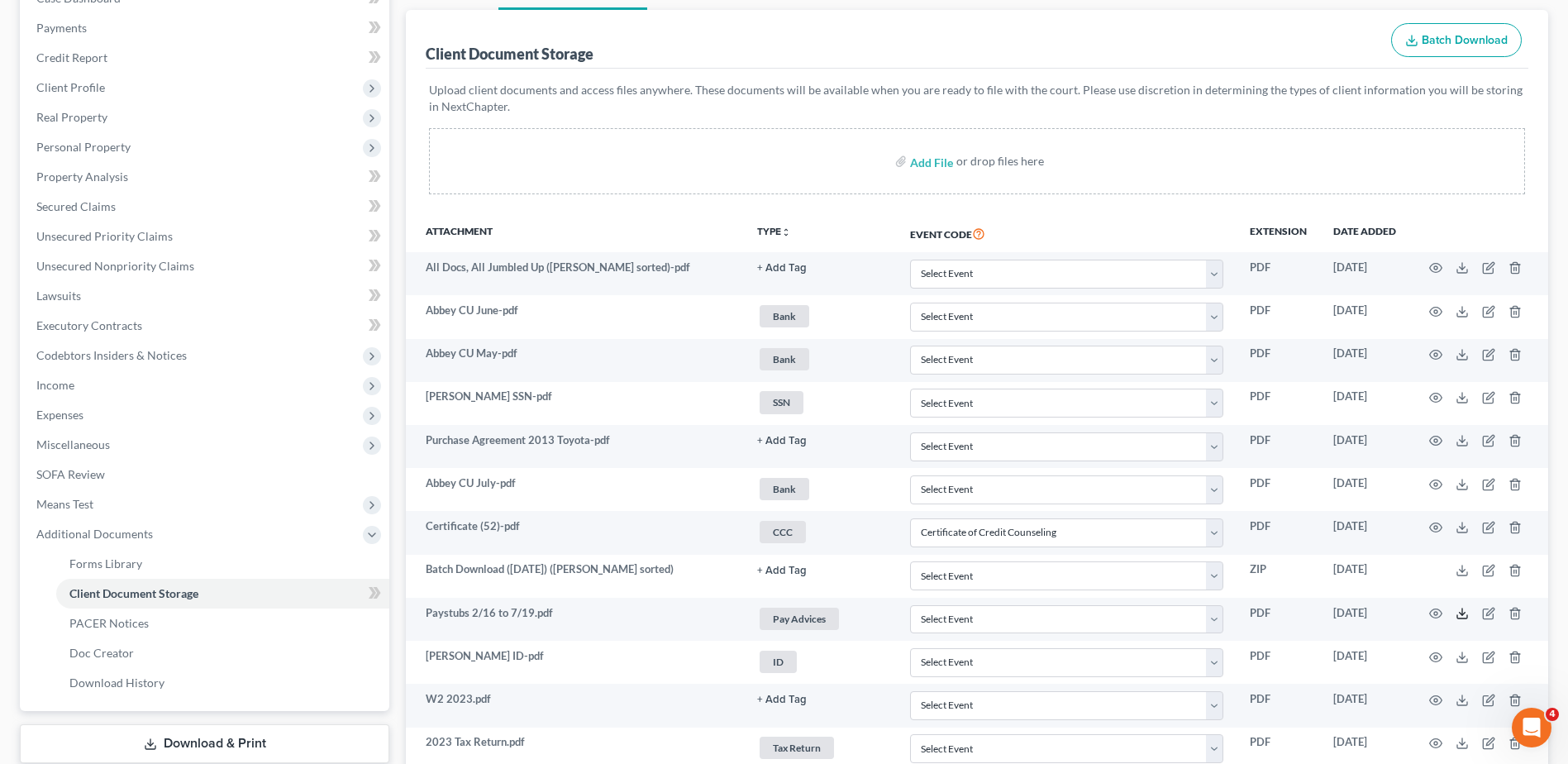
scroll to position [0, 0]
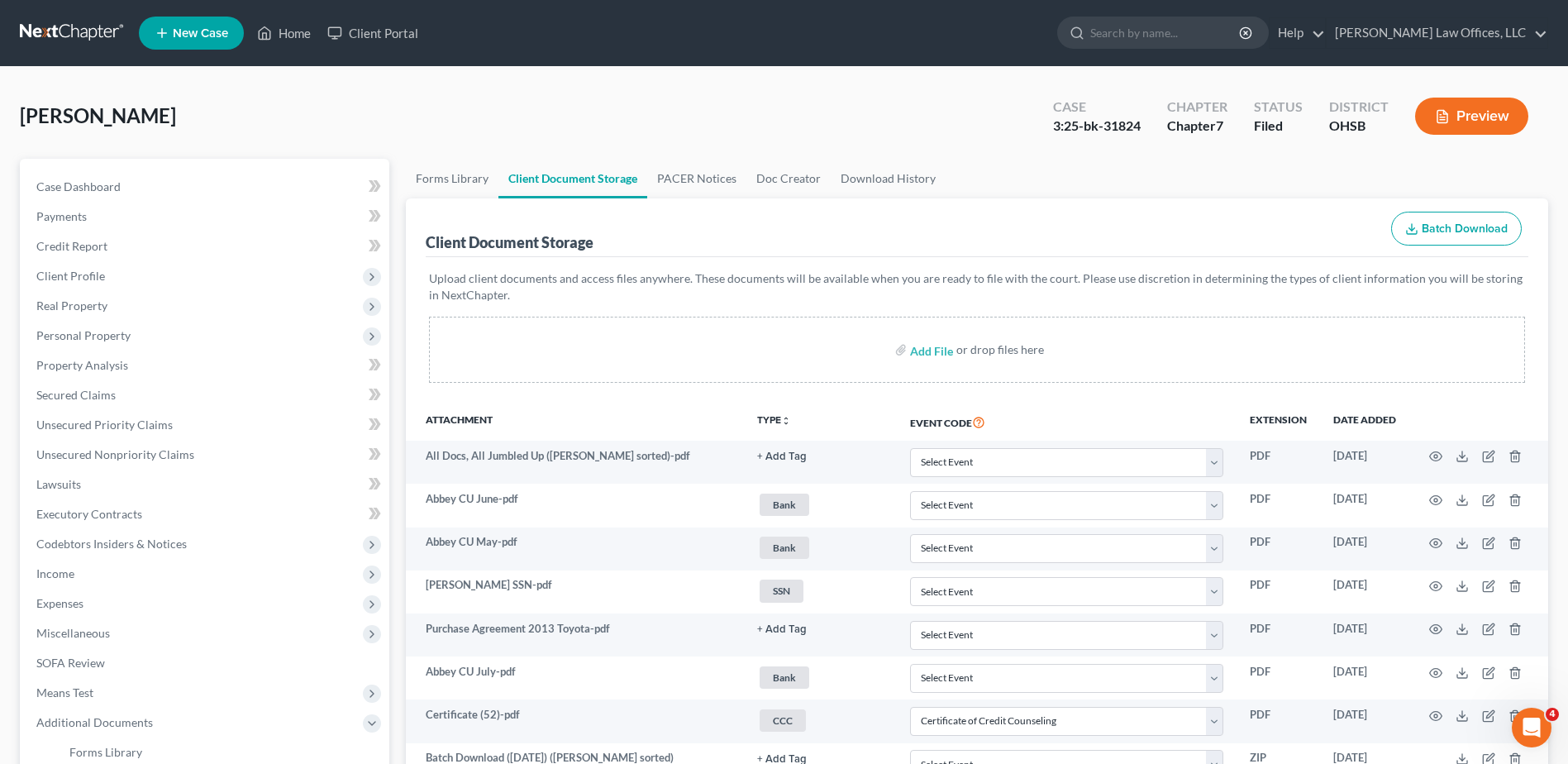
select select "7"
select select "52"
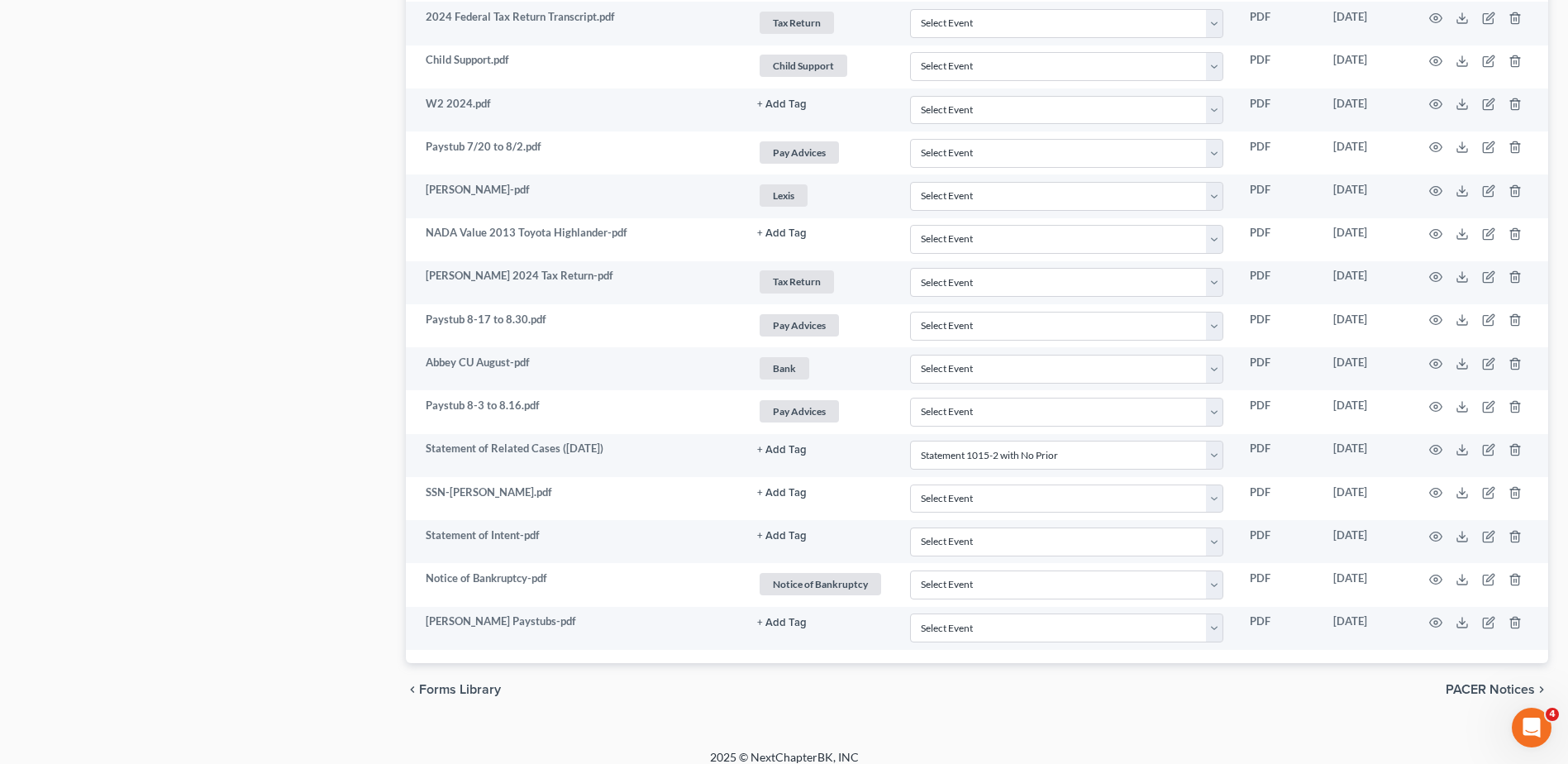
scroll to position [1058, 0]
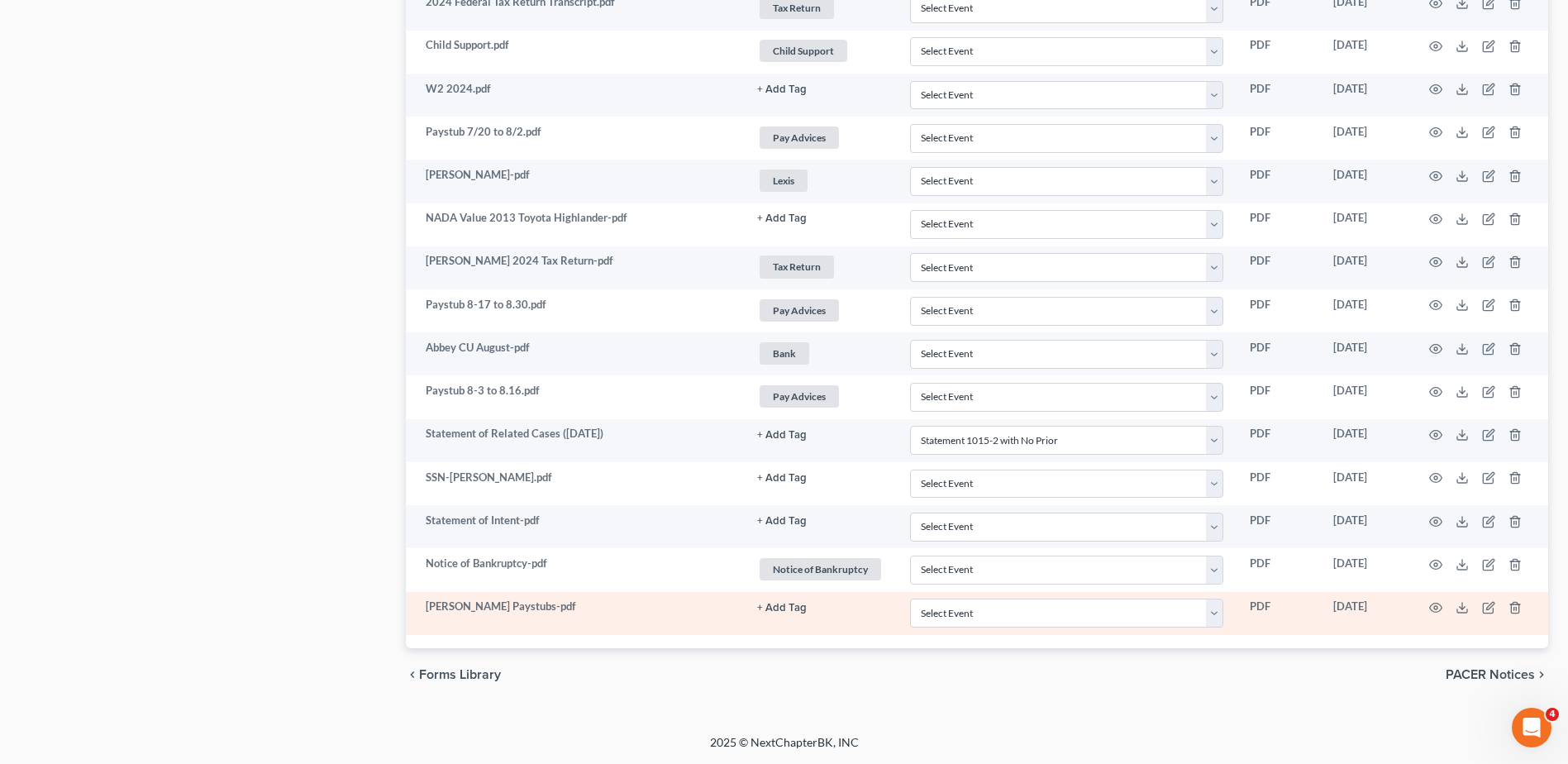
click at [787, 607] on button "+ Add Tag" at bounding box center [782, 608] width 49 height 11
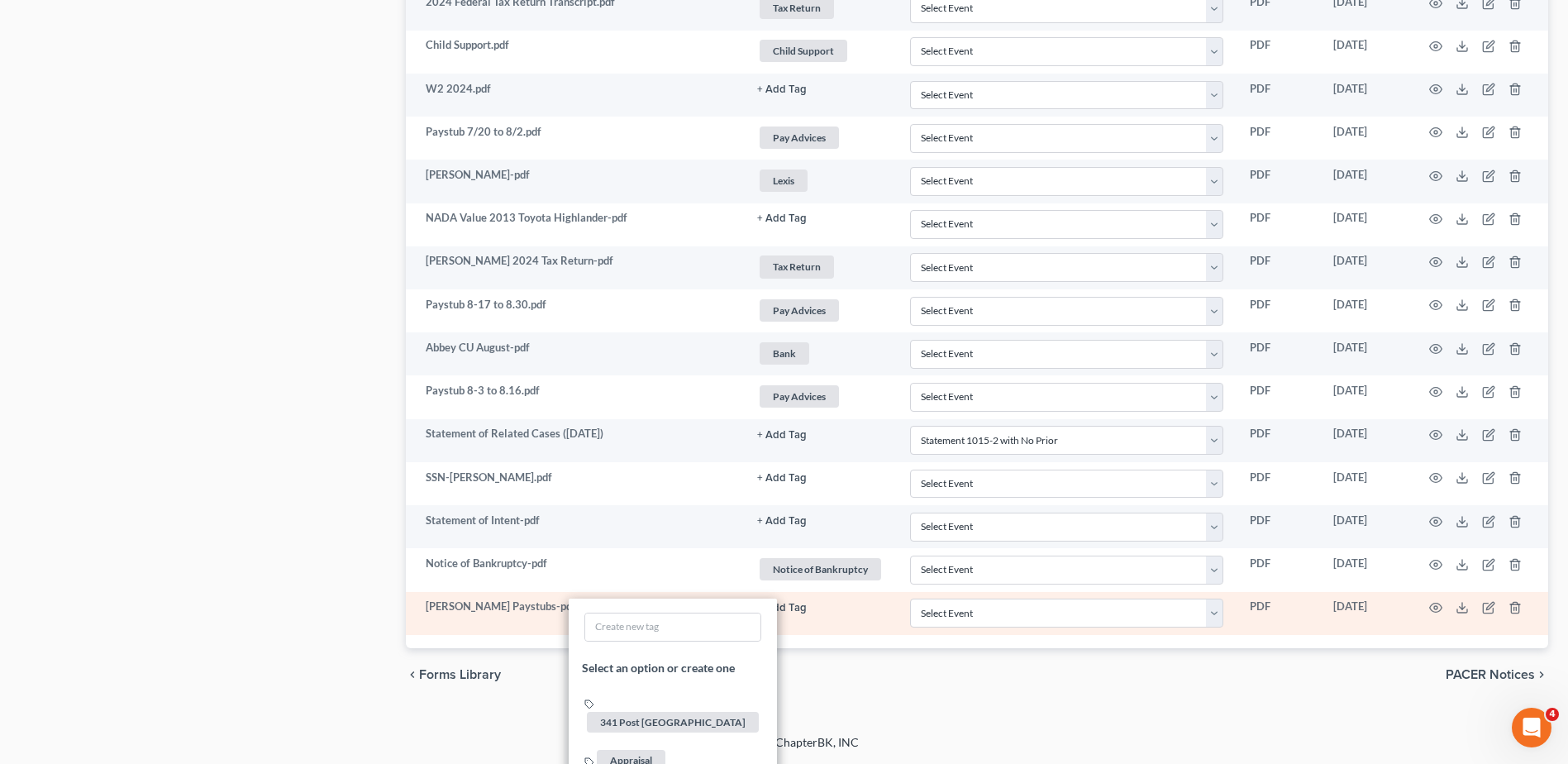
scroll to position [2333, 0]
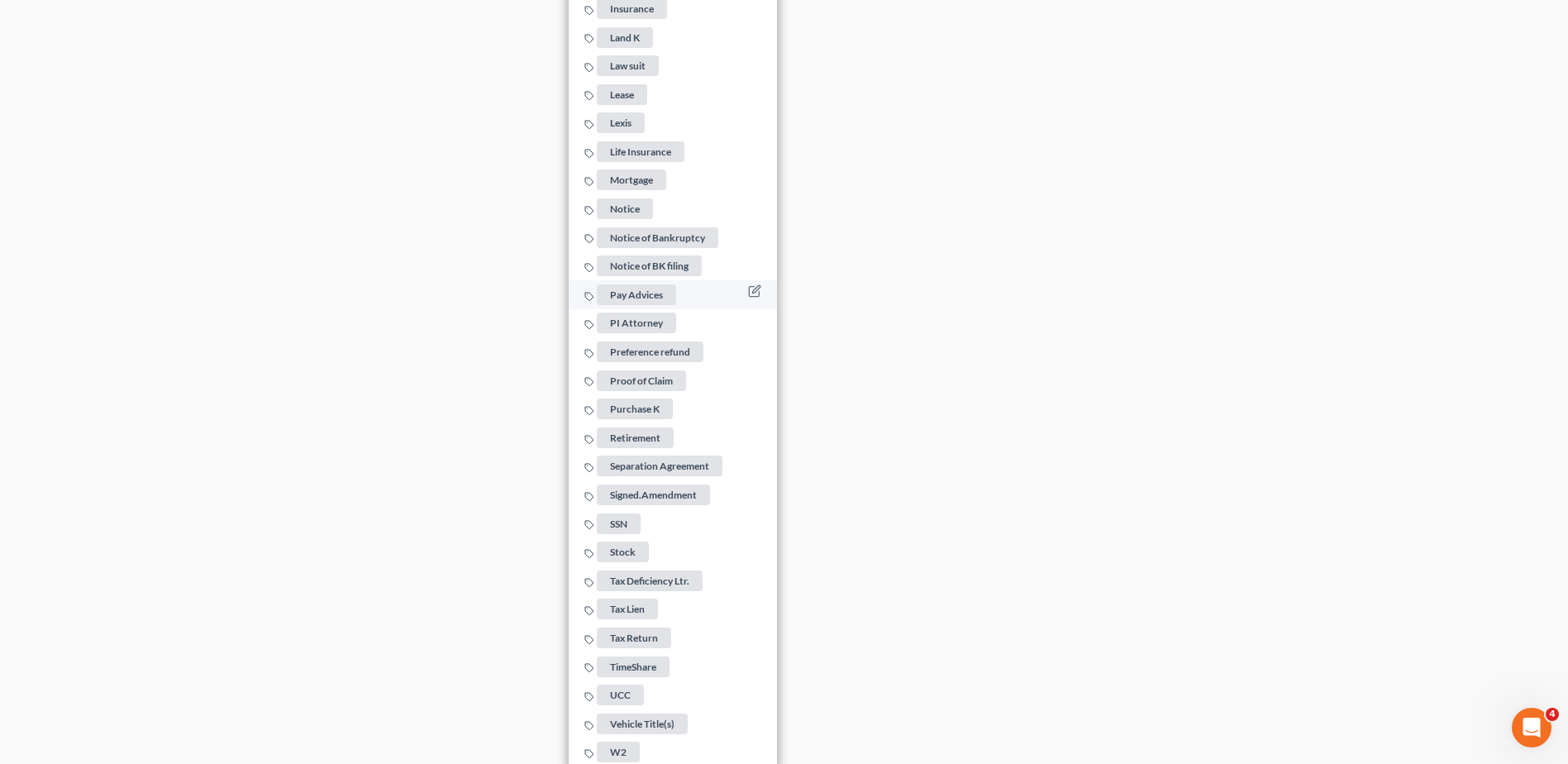
click at [647, 289] on span "Pay Advices" at bounding box center [636, 294] width 79 height 20
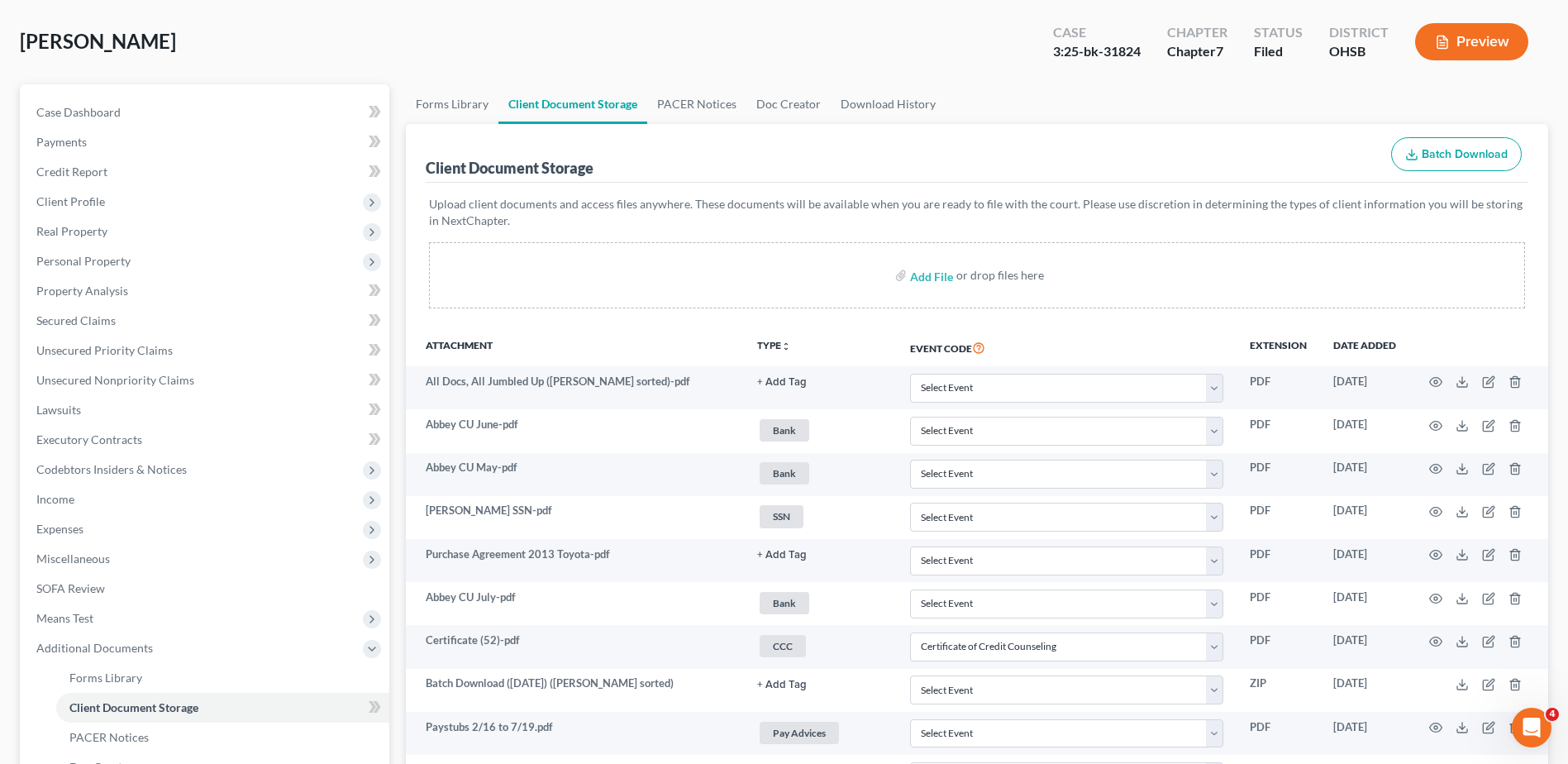
scroll to position [0, 0]
